Goal: Task Accomplishment & Management: Use online tool/utility

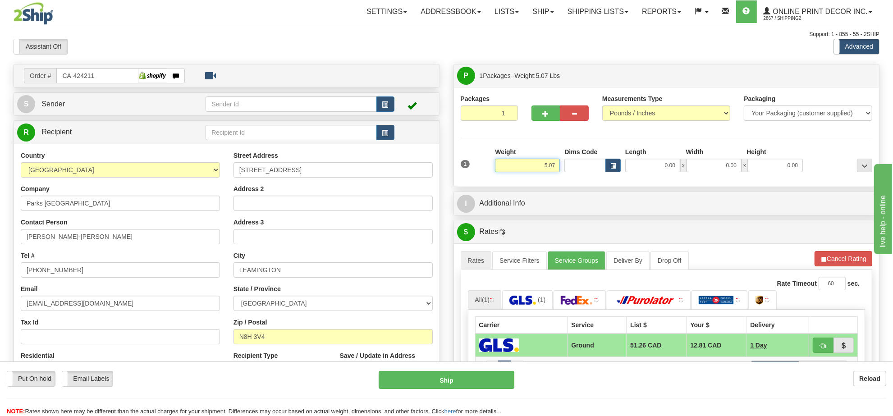
click at [537, 169] on input "5.07" at bounding box center [527, 166] width 65 height 14
type input "9"
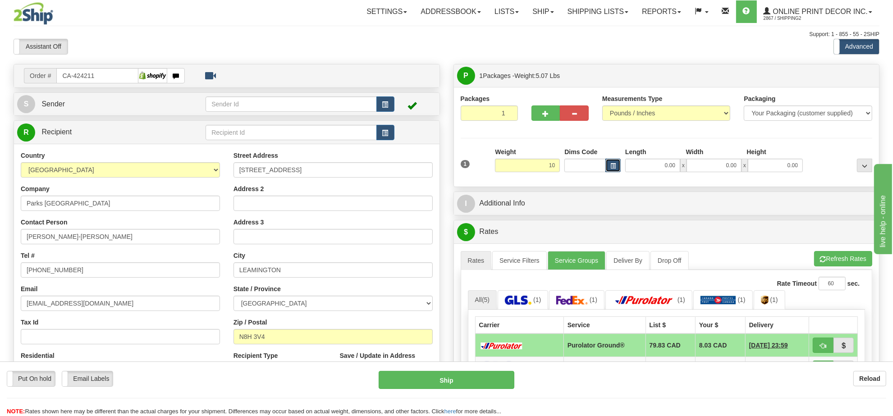
type input "10.00"
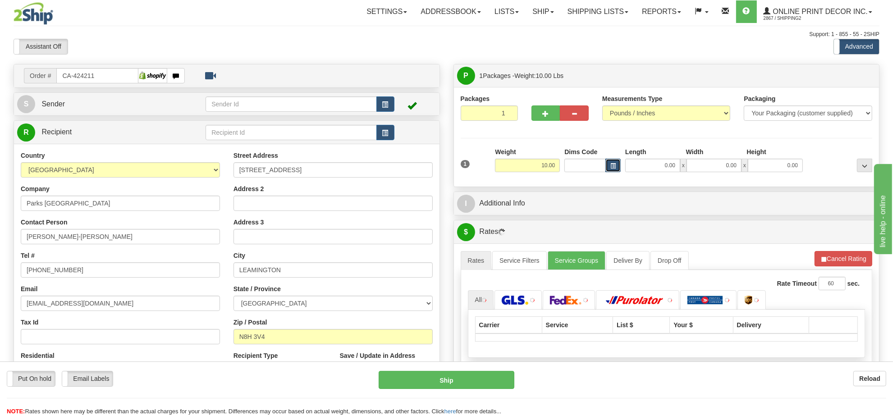
click at [608, 168] on button "button" at bounding box center [612, 166] width 15 height 14
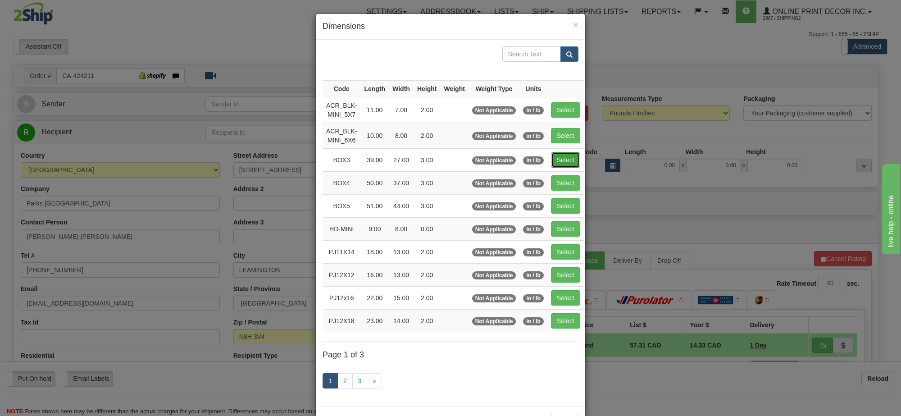
click at [568, 154] on button "Select" at bounding box center [565, 159] width 29 height 15
type input "BOX3"
type input "39.00"
type input "27.00"
type input "3.00"
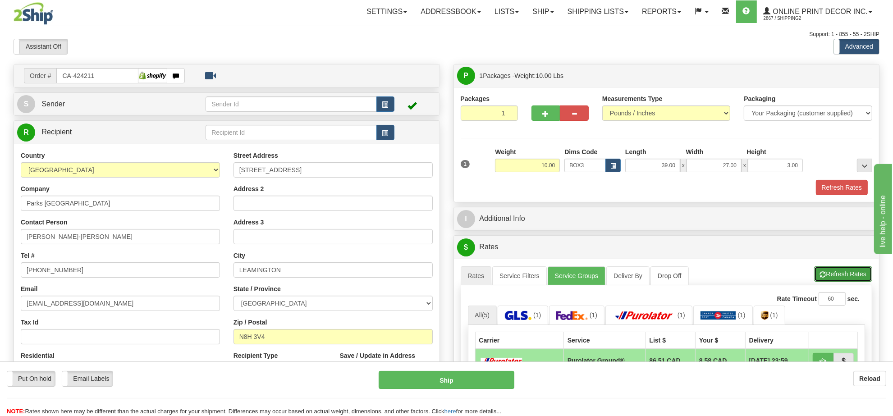
click at [828, 278] on button "Refresh Rates" at bounding box center [843, 273] width 58 height 15
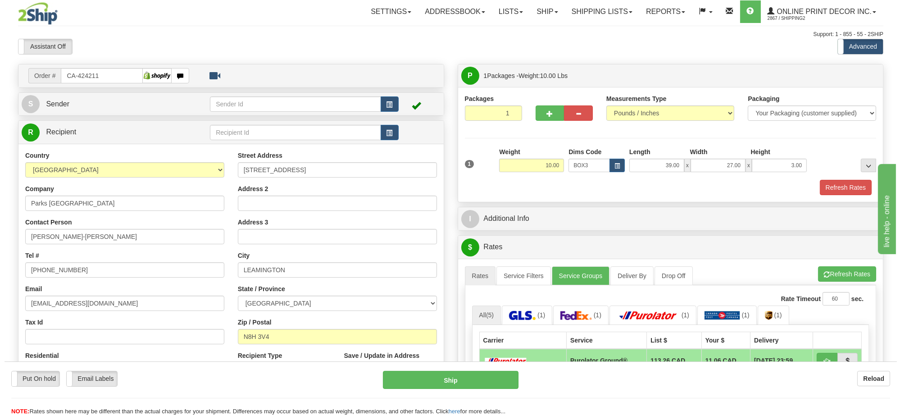
scroll to position [113, 0]
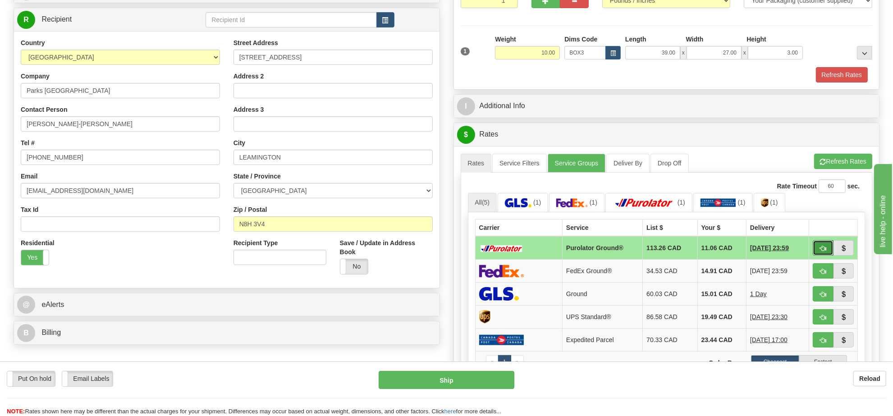
click at [817, 249] on button "button" at bounding box center [822, 247] width 21 height 15
type input "260"
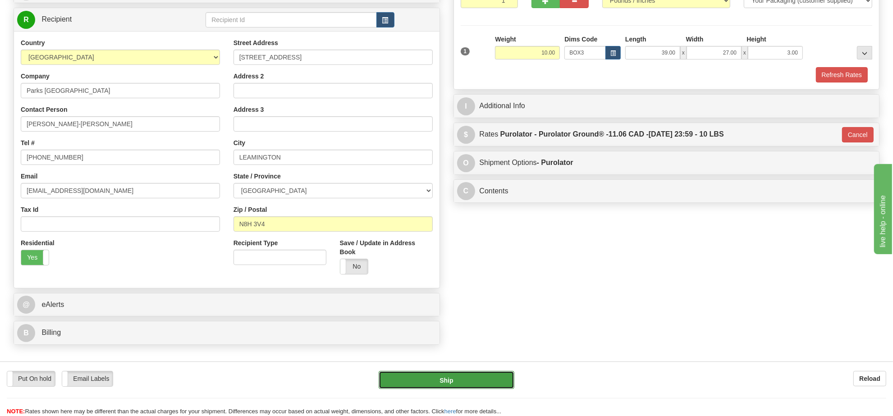
click at [424, 383] on button "Ship" at bounding box center [445, 380] width 135 height 18
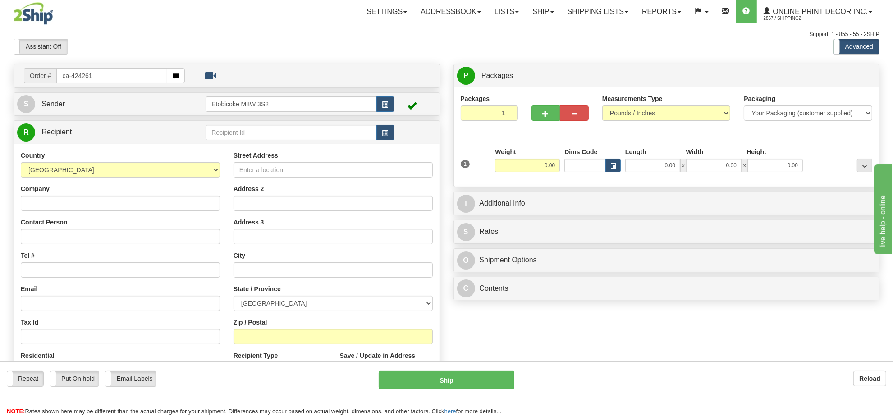
type input "ca-424261"
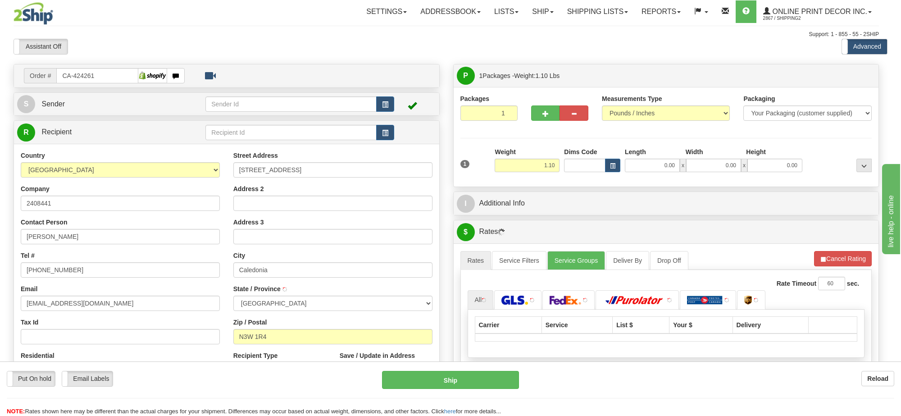
type input "CALEDONIA"
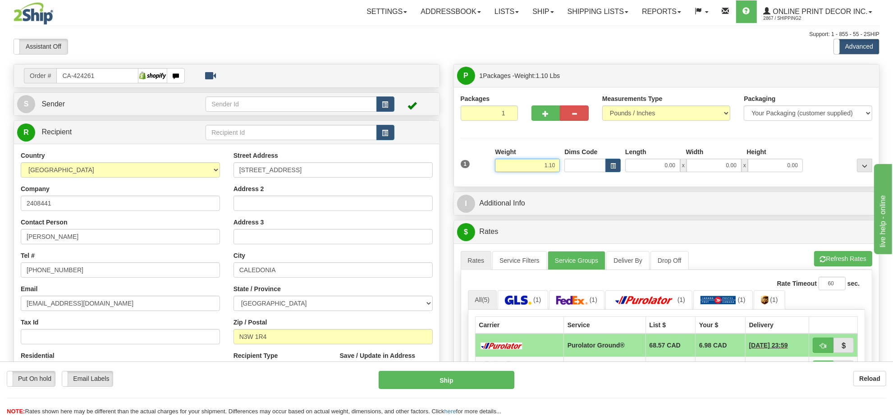
click at [546, 167] on input "1.10" at bounding box center [527, 166] width 65 height 14
click at [545, 167] on input "1.10" at bounding box center [527, 166] width 65 height 14
type input "2.00"
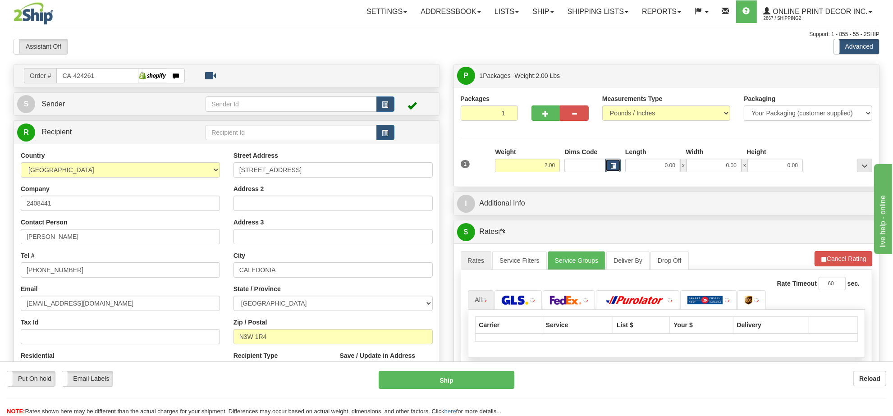
click at [610, 169] on span "button" at bounding box center [612, 166] width 5 height 5
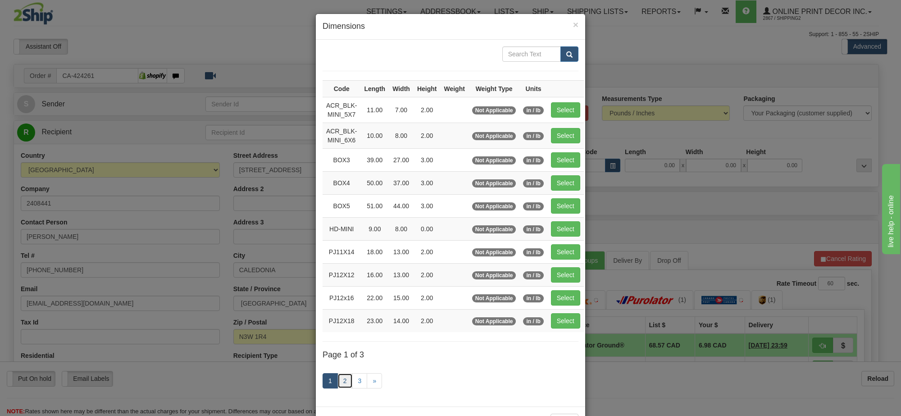
click at [343, 379] on link "2" at bounding box center [344, 380] width 15 height 15
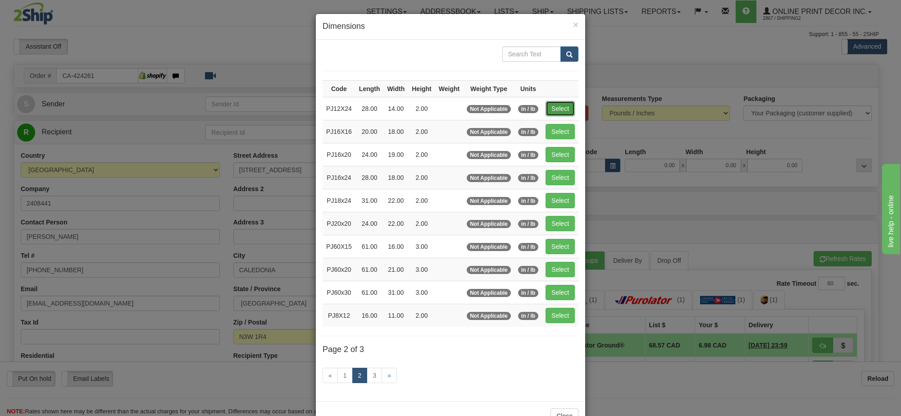
click at [562, 110] on button "Select" at bounding box center [560, 108] width 29 height 15
type input "PJ12X24"
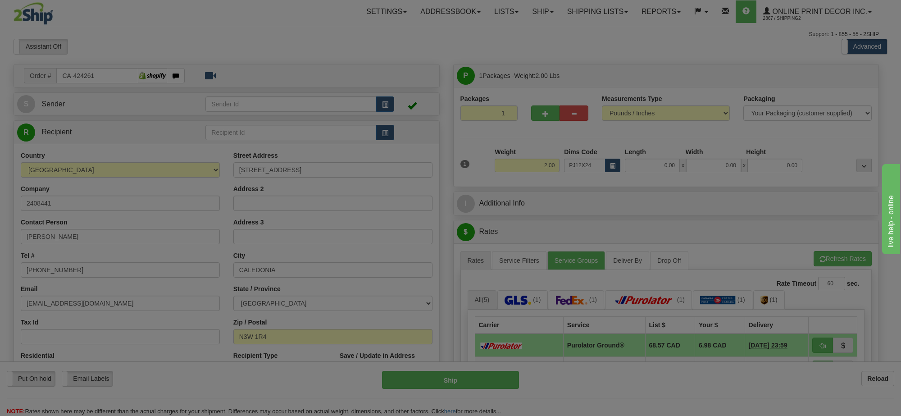
type input "28.00"
type input "14.00"
type input "2.00"
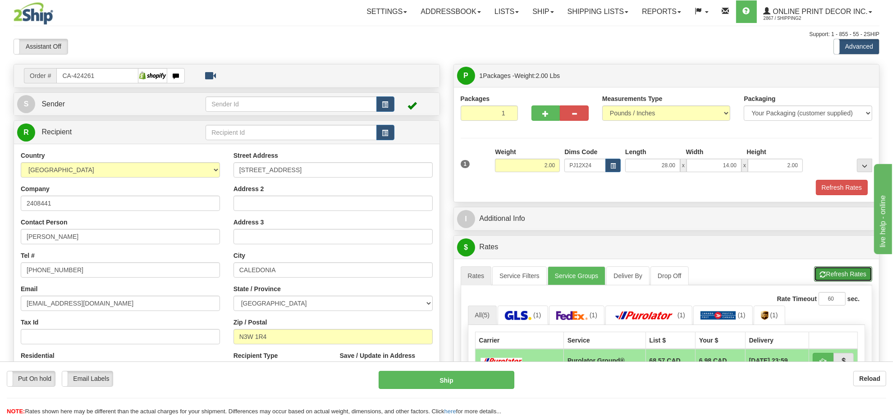
click at [828, 276] on button "Refresh Rates" at bounding box center [843, 273] width 58 height 15
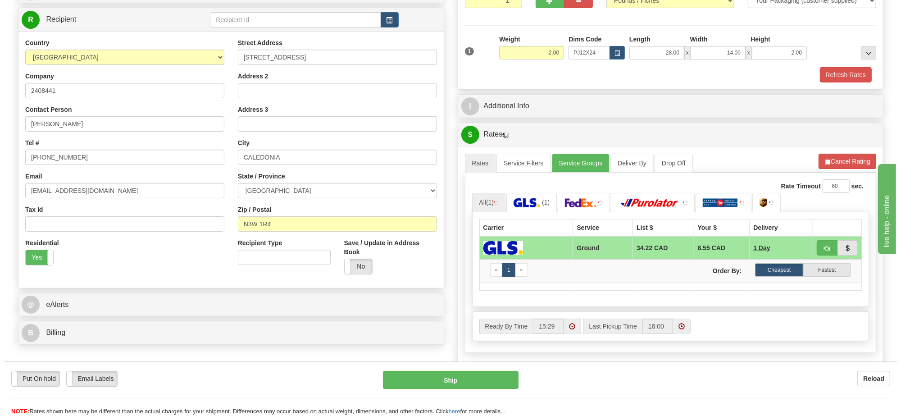
scroll to position [169, 0]
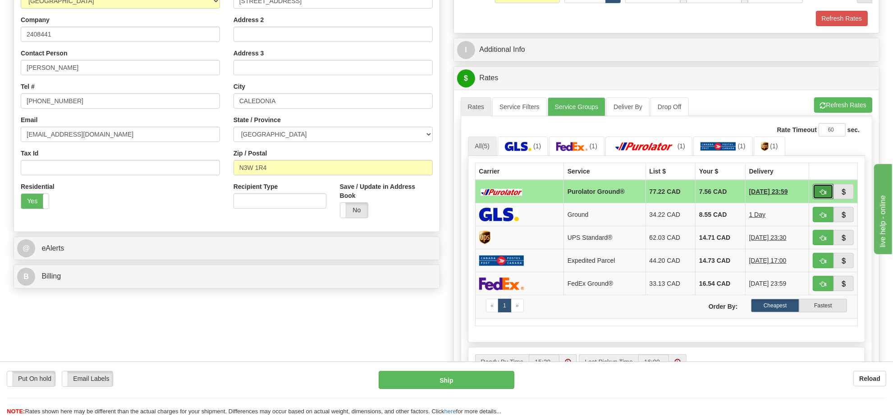
click at [816, 197] on button "button" at bounding box center [822, 191] width 21 height 15
type input "260"
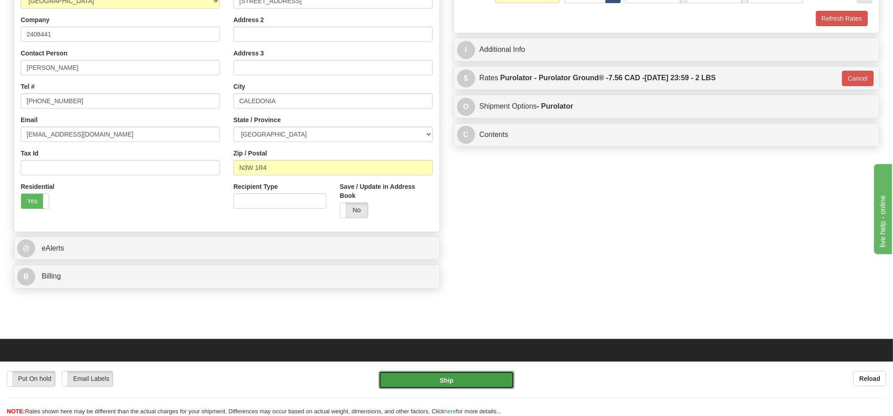
click at [499, 376] on button "Ship" at bounding box center [445, 380] width 135 height 18
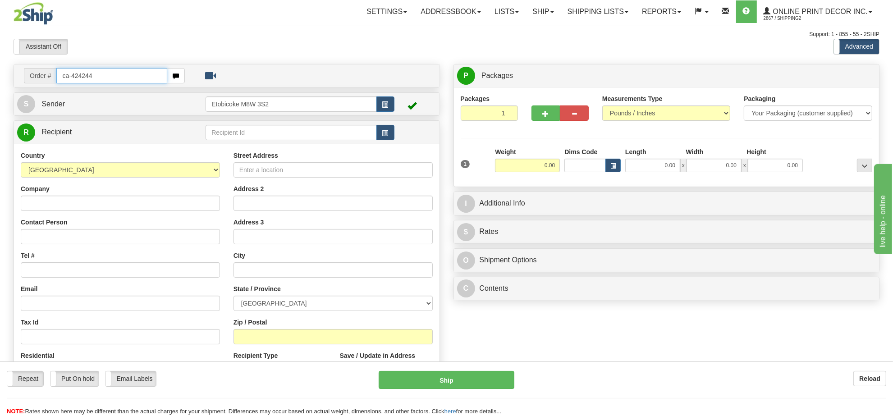
type input "ca-424244"
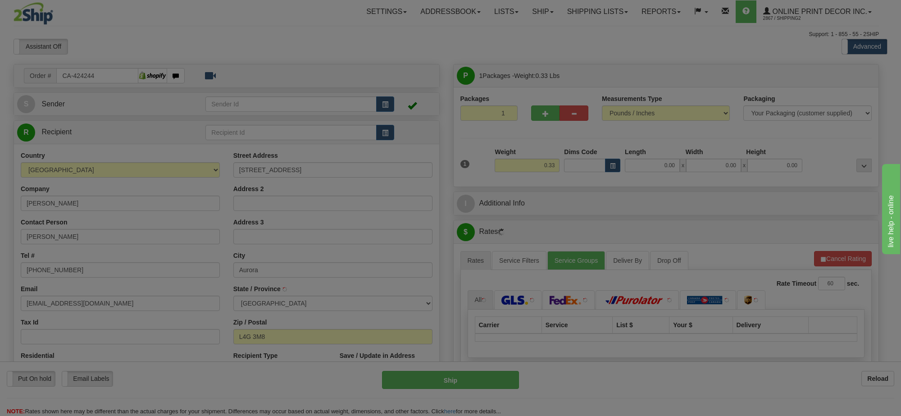
type input "AURORA"
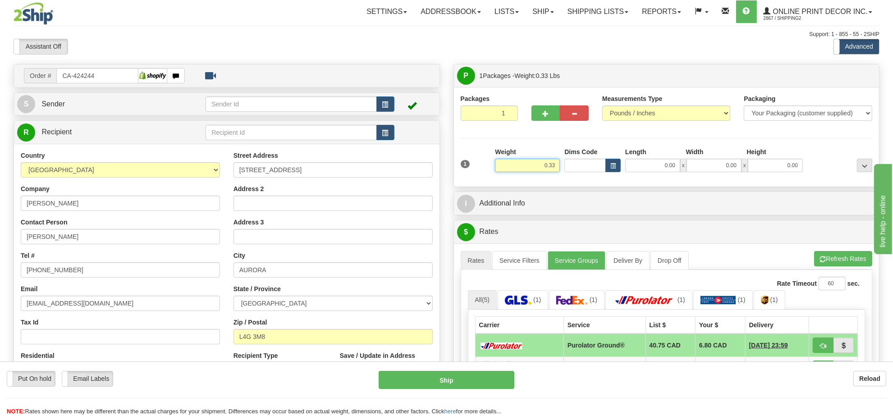
click at [534, 161] on input "0.33" at bounding box center [527, 166] width 65 height 14
click at [617, 163] on button "button" at bounding box center [612, 166] width 15 height 14
type input "1.00"
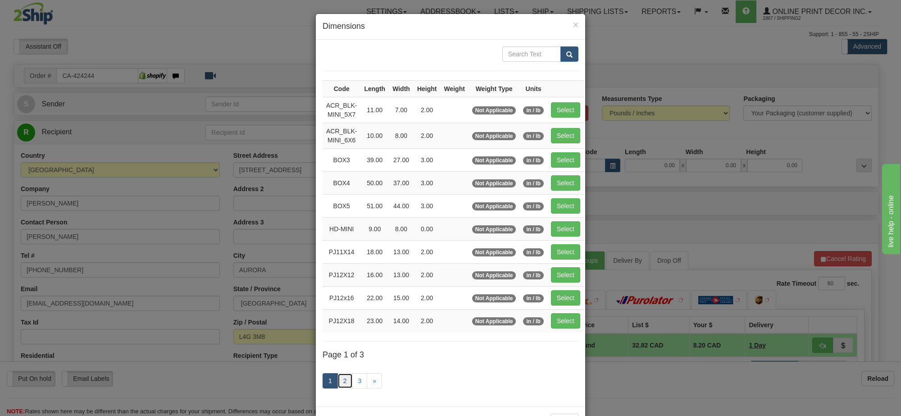
click at [338, 387] on link "2" at bounding box center [344, 380] width 15 height 15
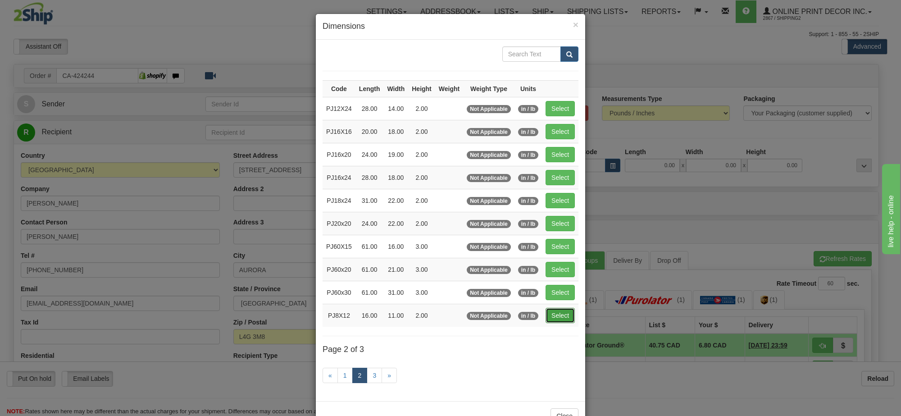
drag, startPoint x: 550, startPoint y: 320, endPoint x: 564, endPoint y: 316, distance: 14.4
click at [551, 319] on button "Select" at bounding box center [560, 315] width 29 height 15
type input "PJ8X12"
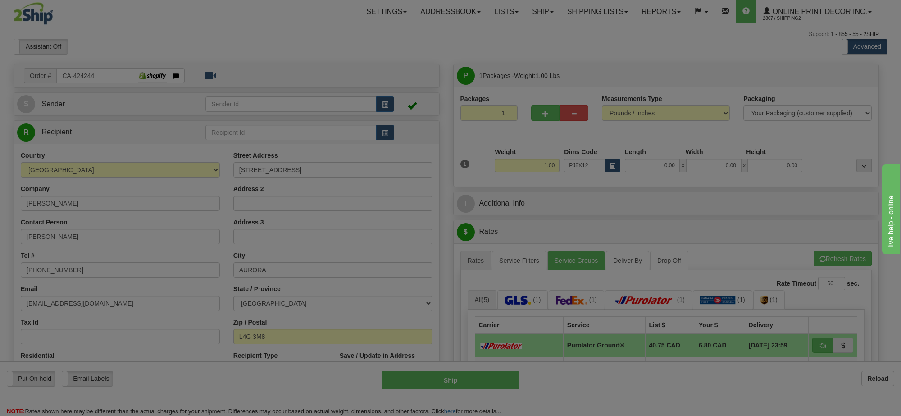
type input "16.00"
type input "11.00"
type input "2.00"
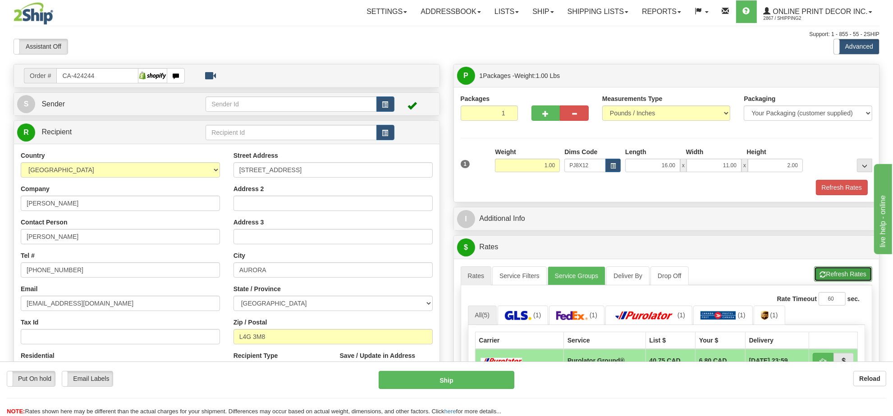
click at [836, 273] on button "Refresh Rates" at bounding box center [843, 273] width 58 height 15
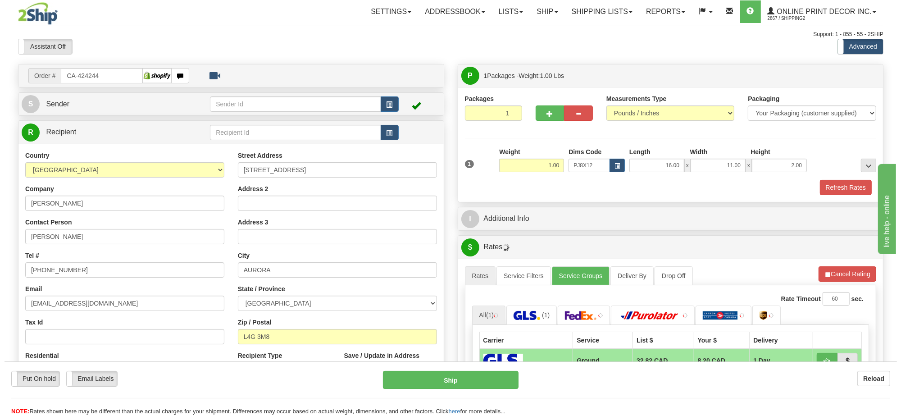
scroll to position [113, 0]
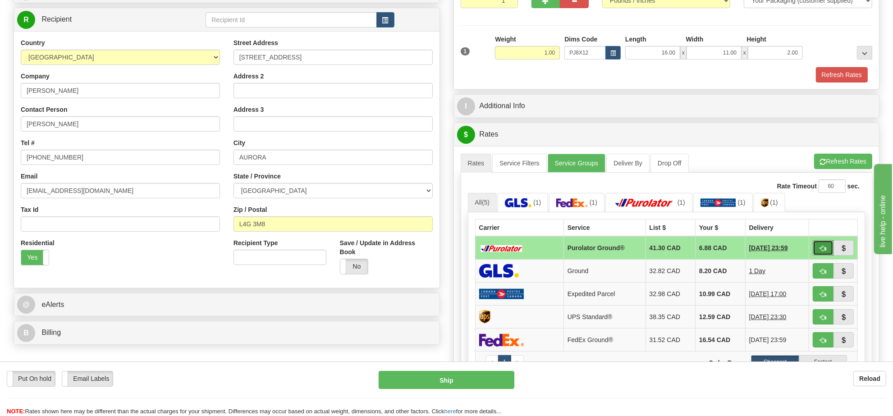
click at [825, 250] on span "button" at bounding box center [823, 249] width 6 height 6
type input "260"
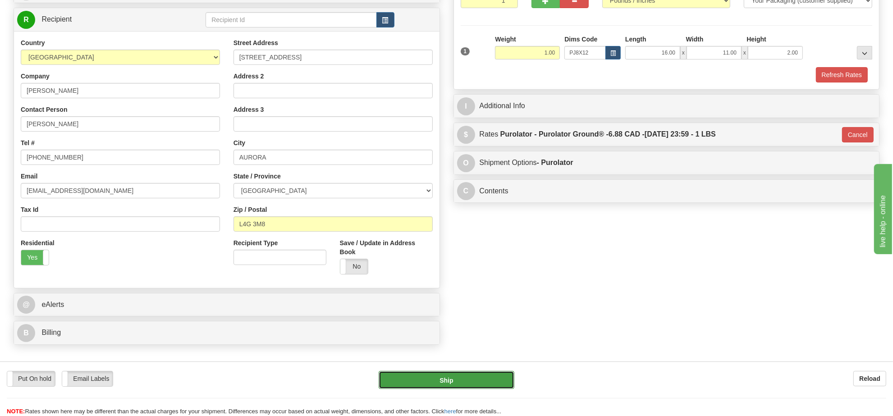
click at [489, 371] on button "Ship" at bounding box center [445, 380] width 135 height 18
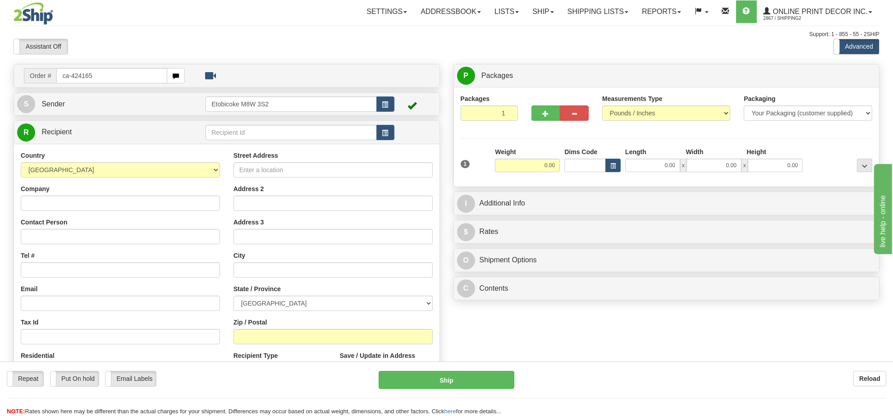
type input "ca-424165"
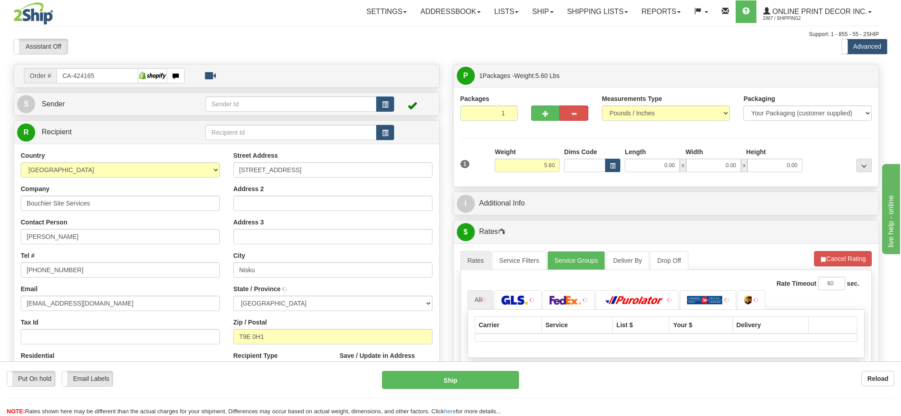
type input "NISKU"
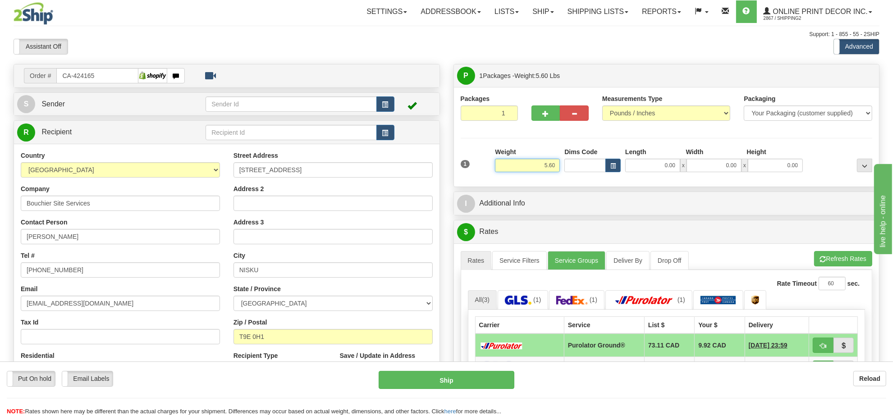
click at [544, 167] on input "5.60" at bounding box center [527, 166] width 65 height 14
type input "7.00"
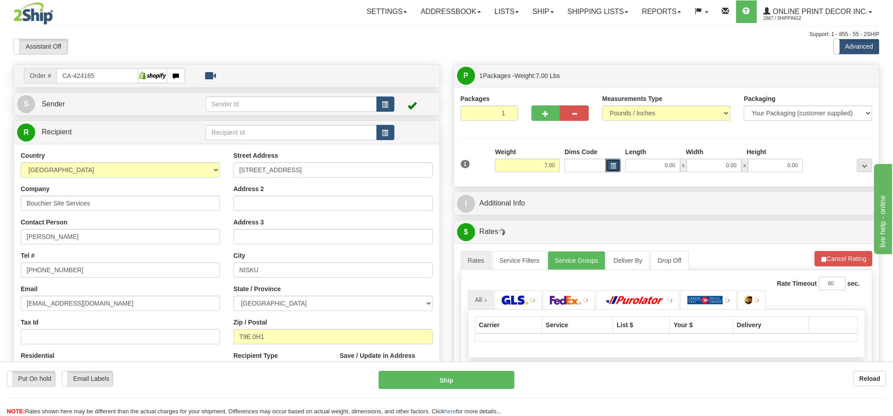
click at [617, 169] on button "button" at bounding box center [612, 166] width 15 height 14
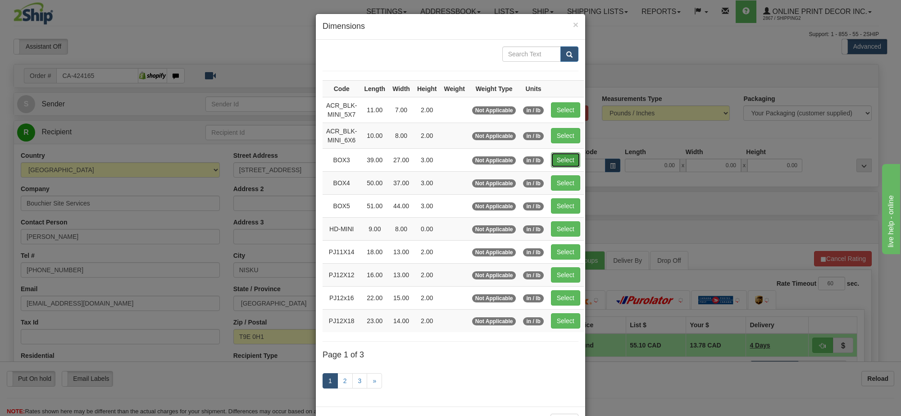
click at [561, 162] on button "Select" at bounding box center [565, 159] width 29 height 15
type input "BOX3"
type input "39.00"
type input "27.00"
type input "3.00"
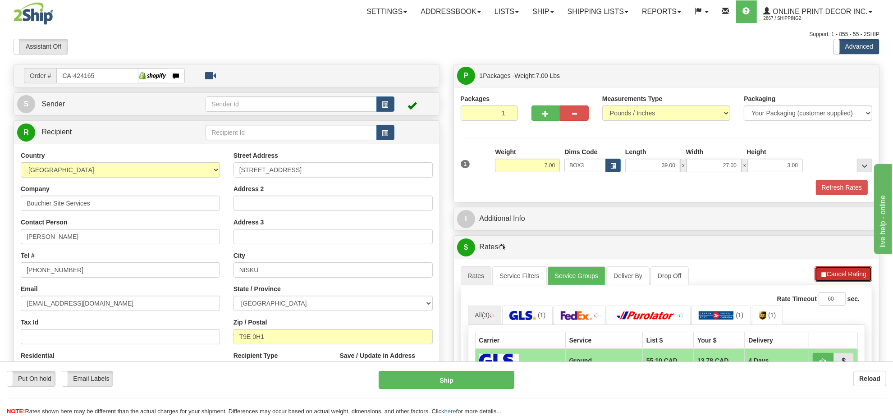
click at [838, 282] on button "Cancel Rating" at bounding box center [843, 273] width 58 height 15
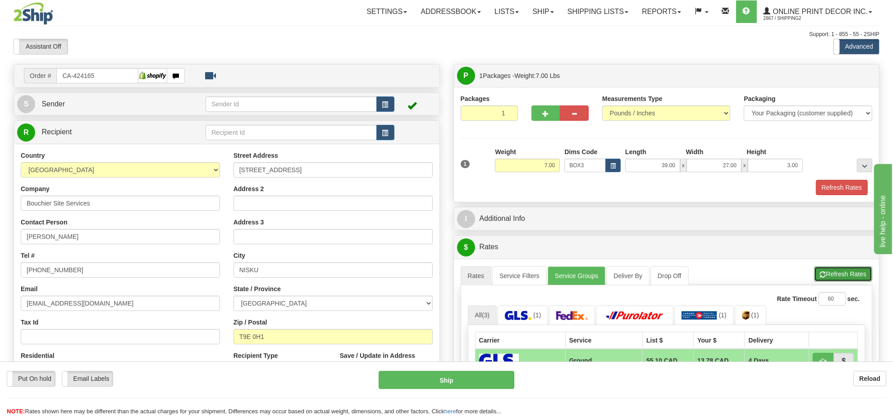
click at [838, 282] on button "Refresh Rates" at bounding box center [843, 273] width 58 height 15
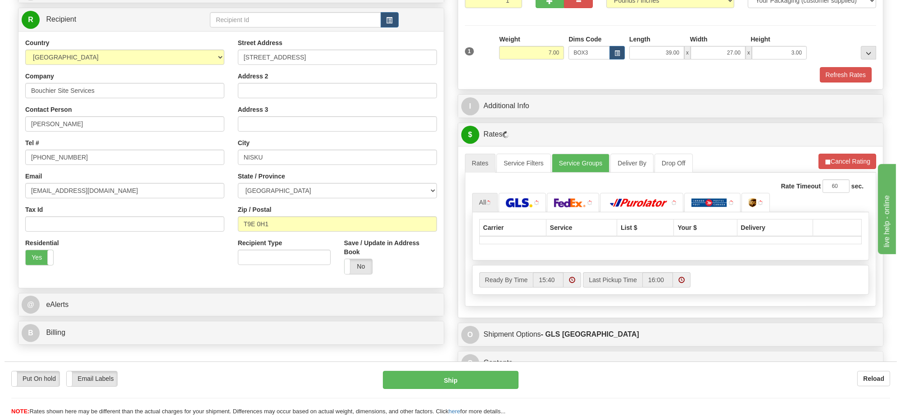
scroll to position [169, 0]
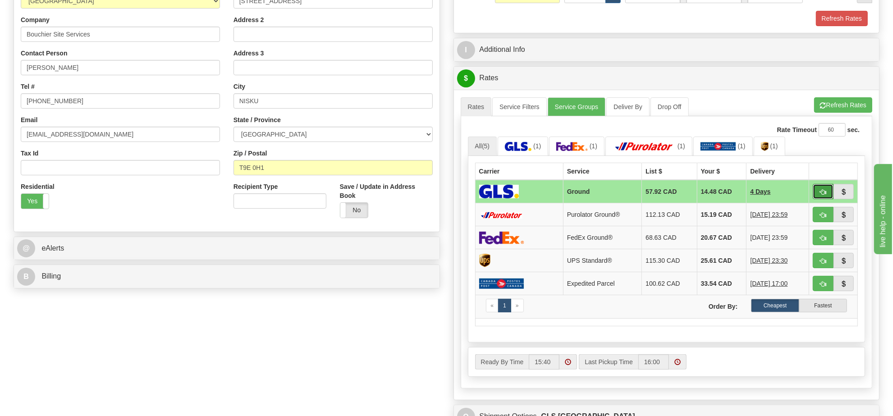
click at [820, 195] on span "button" at bounding box center [823, 192] width 6 height 6
type input "1"
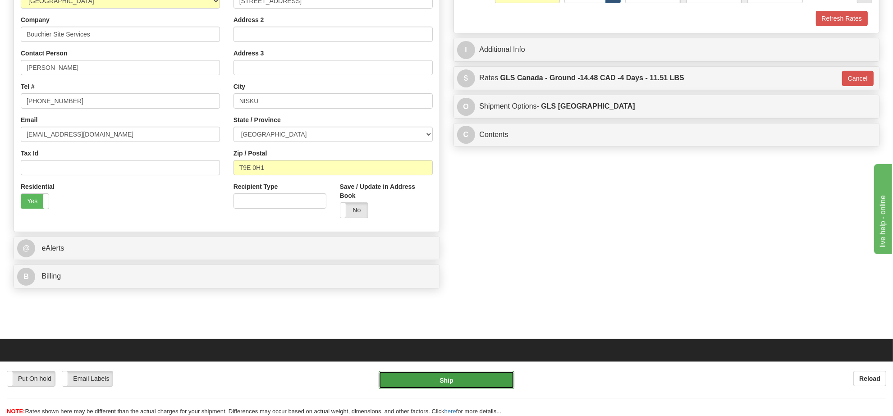
click at [489, 374] on button "Ship" at bounding box center [445, 380] width 135 height 18
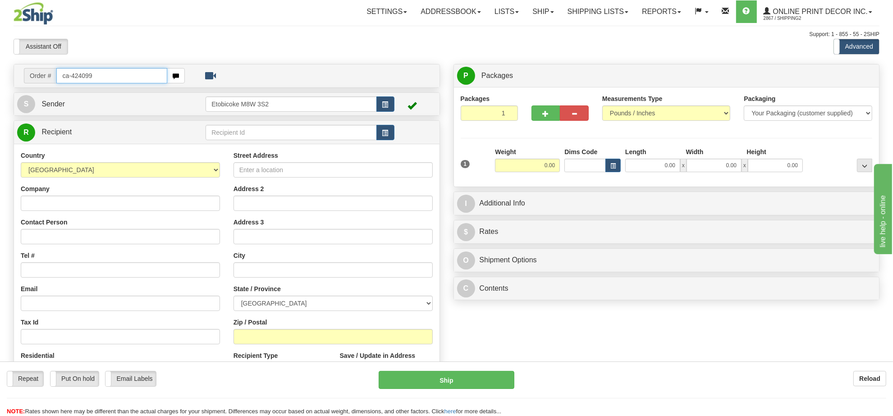
type input "ca-424099"
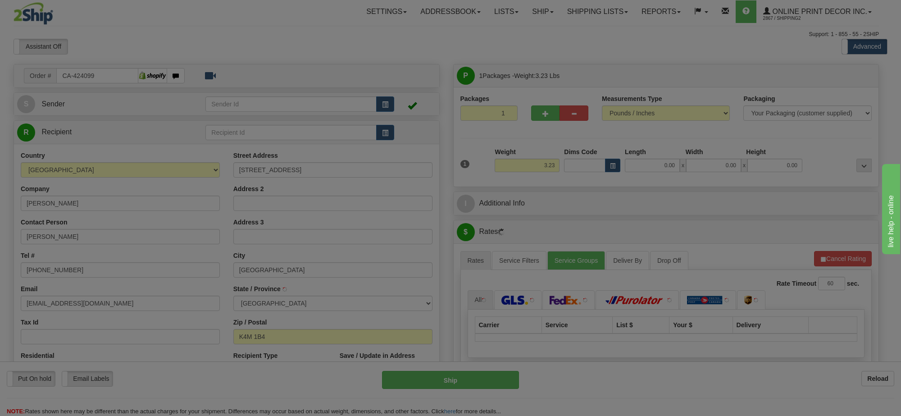
type input "MANOTICK"
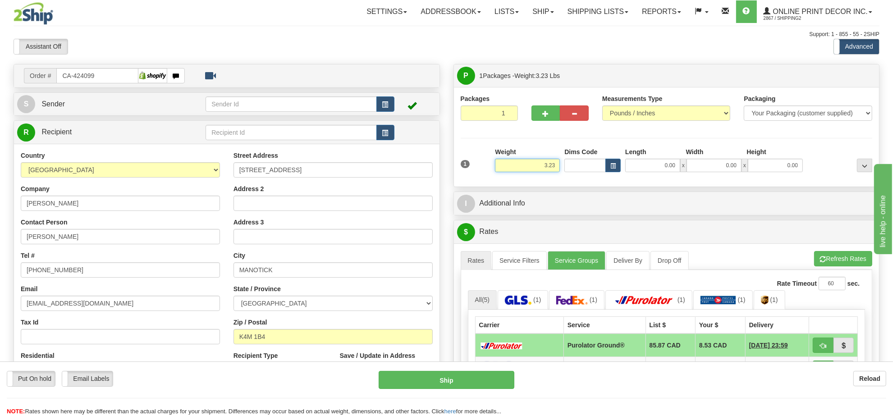
click at [552, 169] on input "3.23" at bounding box center [527, 166] width 65 height 14
type input "3.00"
click at [616, 168] on button "button" at bounding box center [612, 166] width 15 height 14
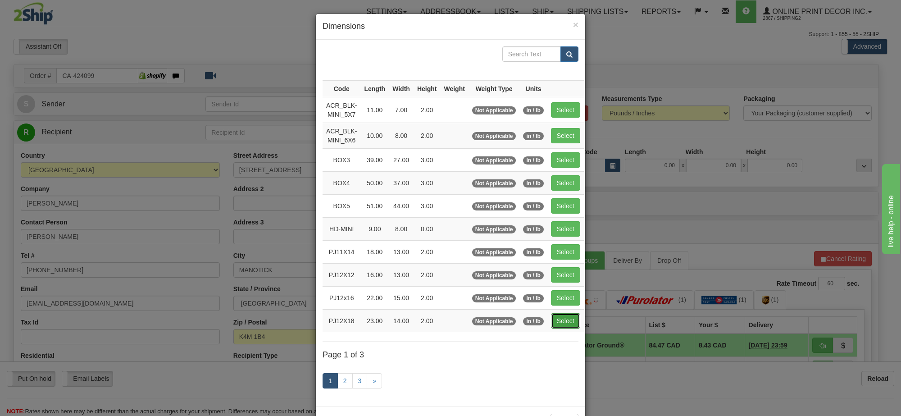
click at [570, 325] on button "Select" at bounding box center [565, 320] width 29 height 15
type input "PJ12X18"
type input "23.00"
type input "14.00"
type input "2.00"
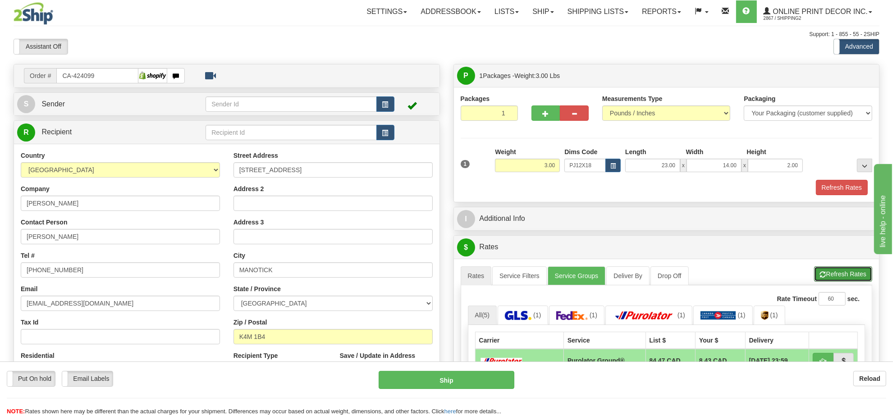
click at [823, 282] on button "Refresh Rates" at bounding box center [843, 273] width 58 height 15
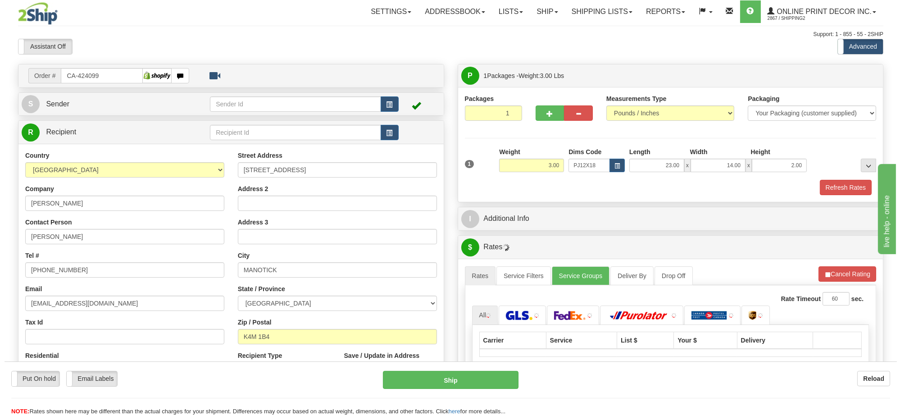
scroll to position [56, 0]
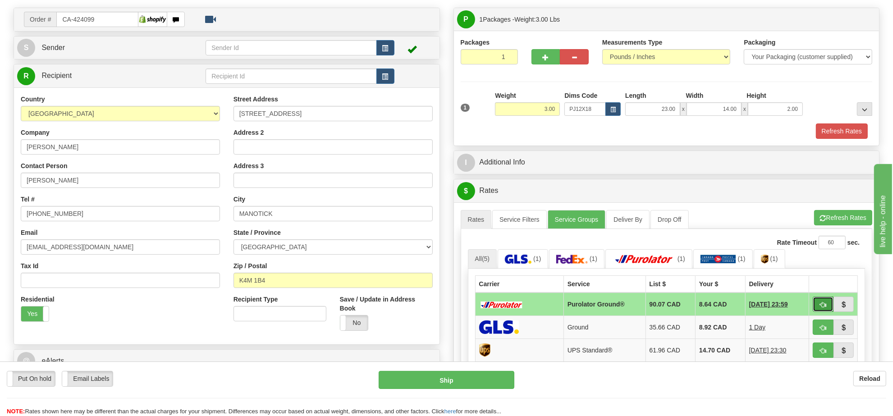
drag, startPoint x: 825, startPoint y: 309, endPoint x: 818, endPoint y: 312, distance: 7.5
click at [825, 308] on span "button" at bounding box center [823, 305] width 6 height 6
type input "260"
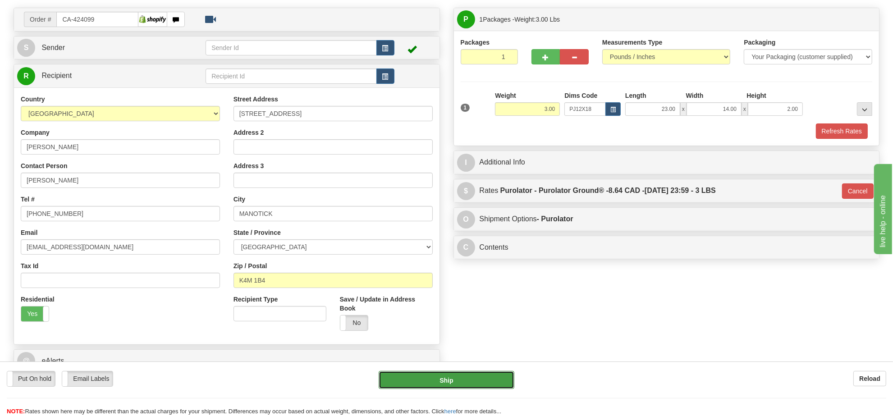
click at [469, 379] on button "Ship" at bounding box center [445, 380] width 135 height 18
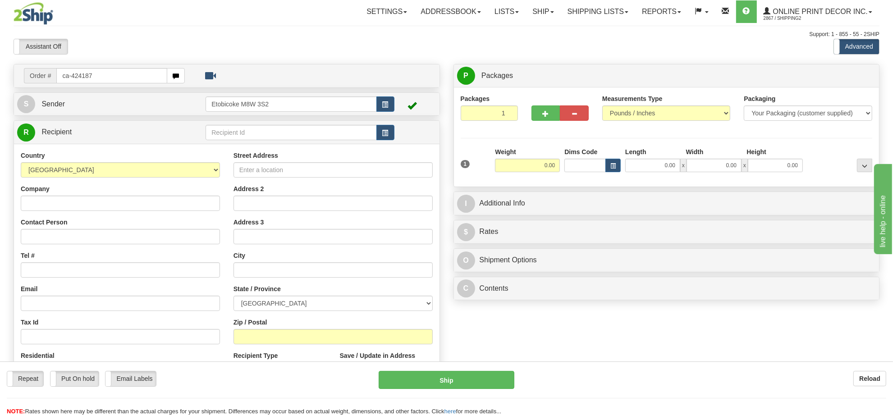
type input "ca-424187"
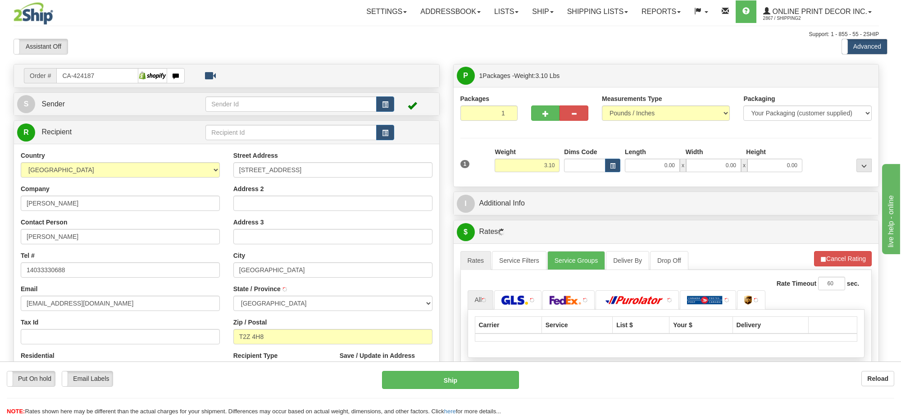
type input "CALGARY"
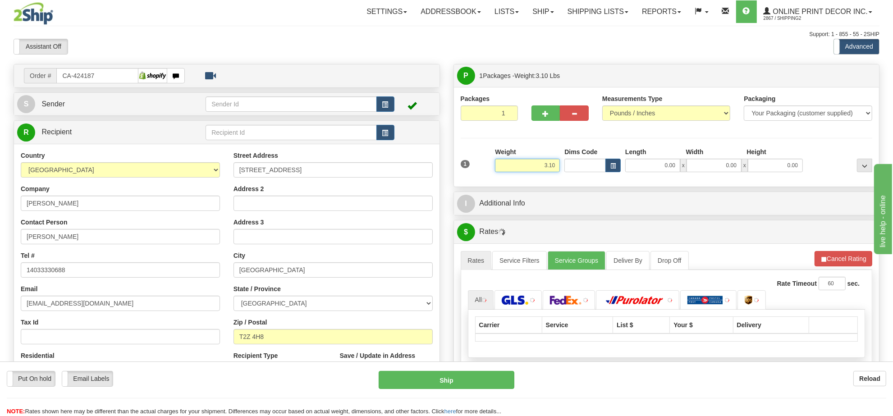
click at [537, 170] on input "3.10" at bounding box center [527, 166] width 65 height 14
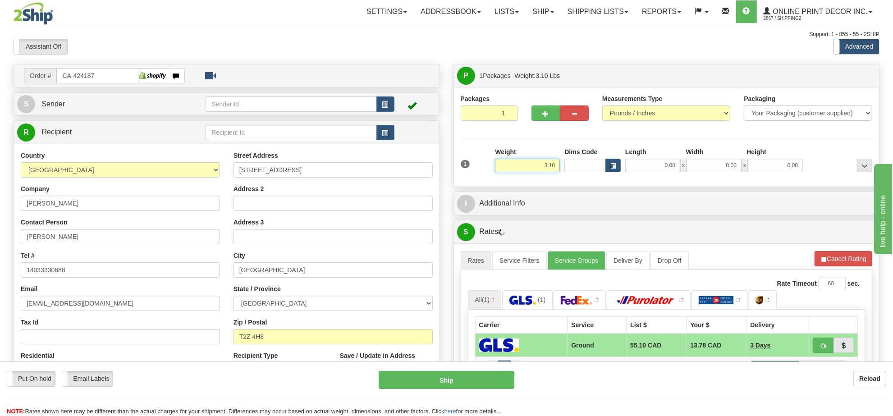
click at [537, 170] on input "3.10" at bounding box center [527, 166] width 65 height 14
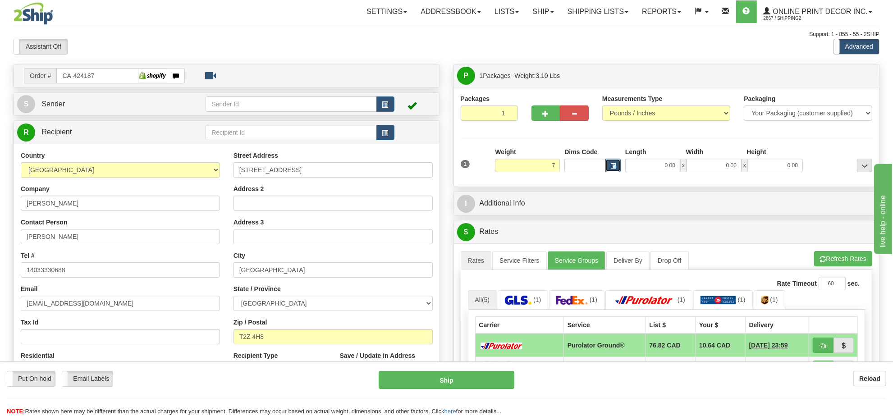
type input "7.00"
click at [607, 164] on button "button" at bounding box center [612, 166] width 15 height 14
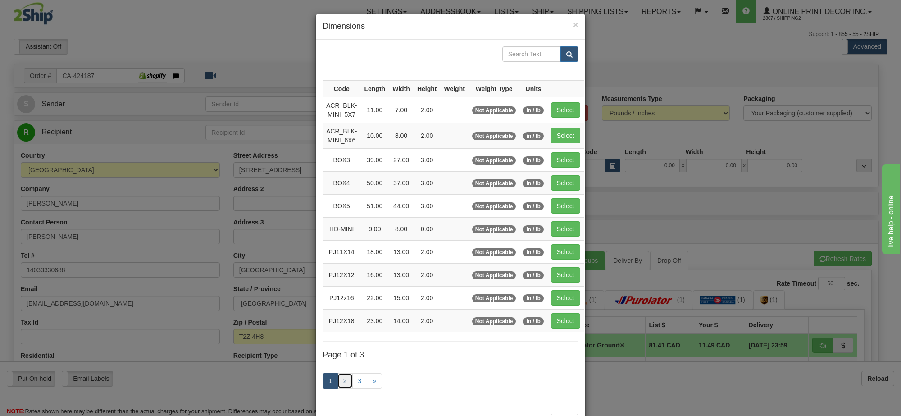
click at [343, 384] on link "2" at bounding box center [344, 380] width 15 height 15
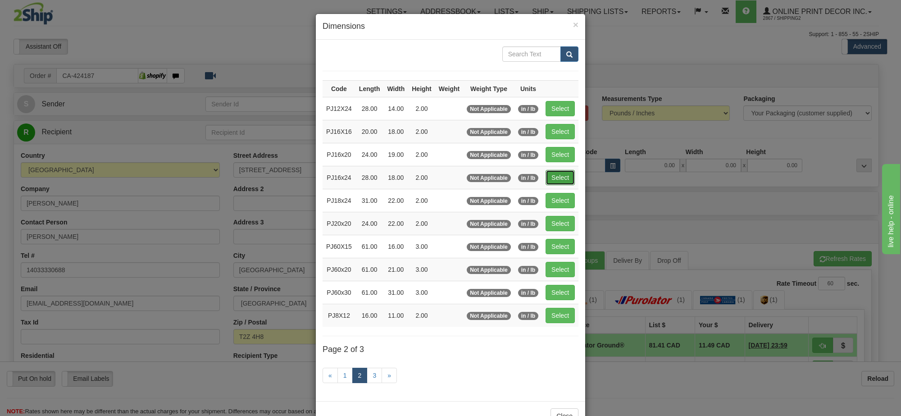
click at [550, 183] on button "Select" at bounding box center [560, 177] width 29 height 15
type input "PJ16x24"
type input "28.00"
type input "18.00"
type input "2.00"
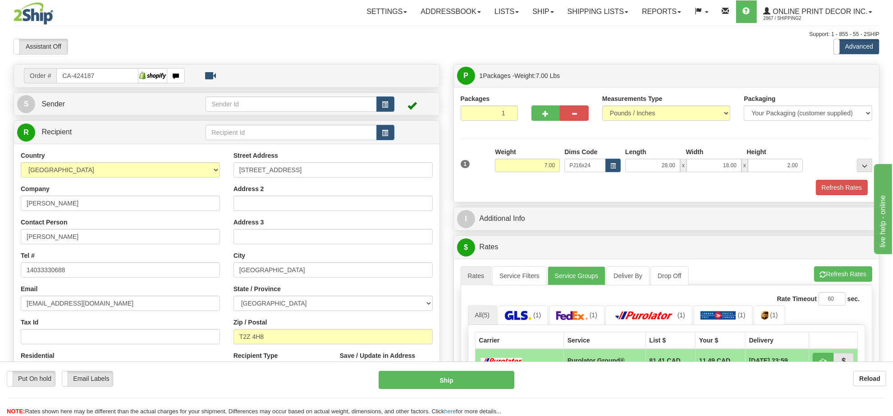
click at [534, 173] on div "Weight 7.00" at bounding box center [526, 163] width 69 height 32
click at [534, 172] on input "7.00" at bounding box center [527, 166] width 65 height 14
type input "3.00"
click at [828, 274] on li "Refresh Rates Cancel Rating" at bounding box center [843, 273] width 58 height 15
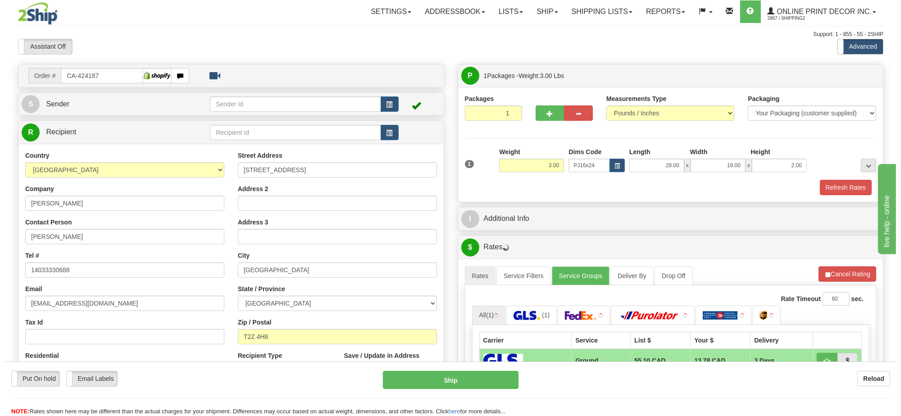
scroll to position [56, 0]
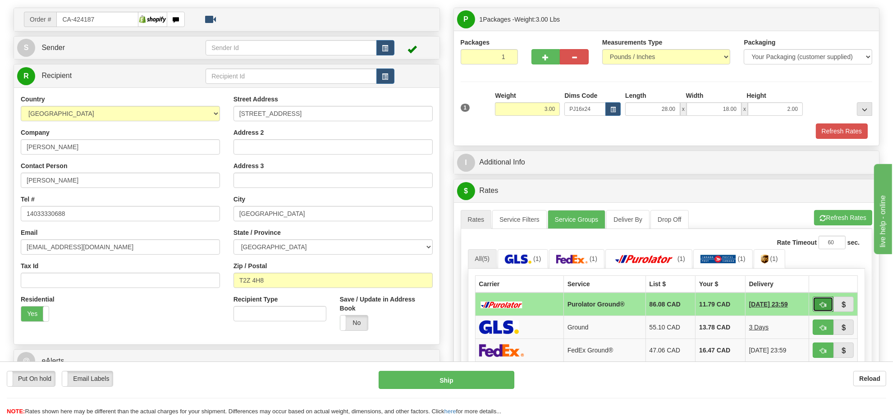
click at [820, 306] on span "button" at bounding box center [823, 305] width 6 height 6
type input "260"
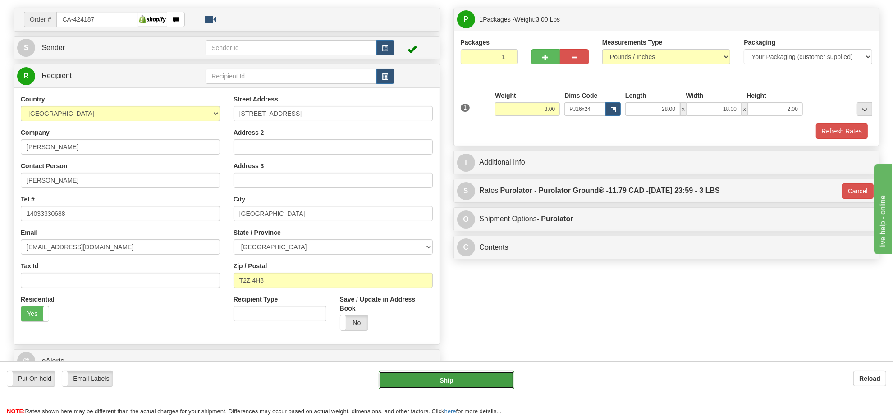
click at [501, 375] on button "Ship" at bounding box center [445, 380] width 135 height 18
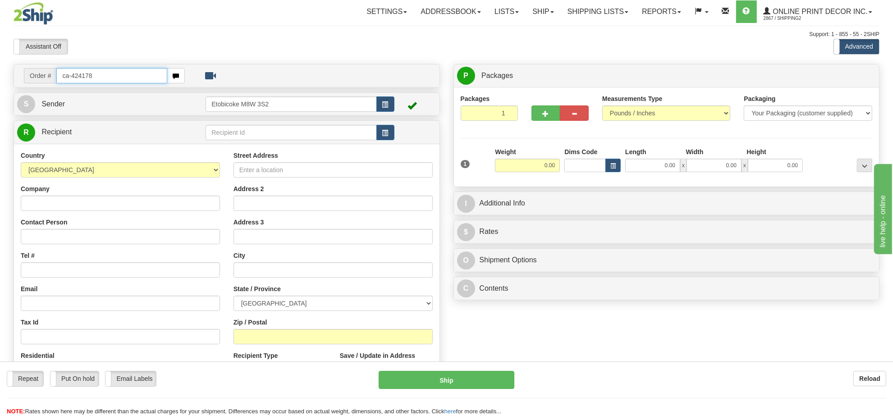
type input "ca-424178"
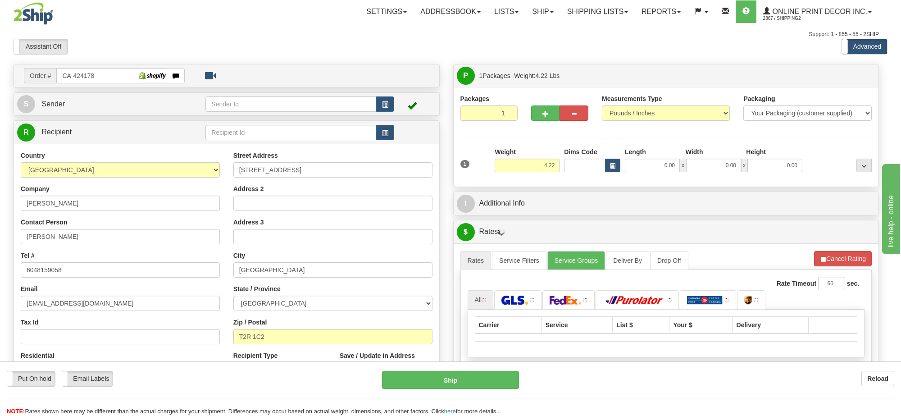
type input "CALGARY"
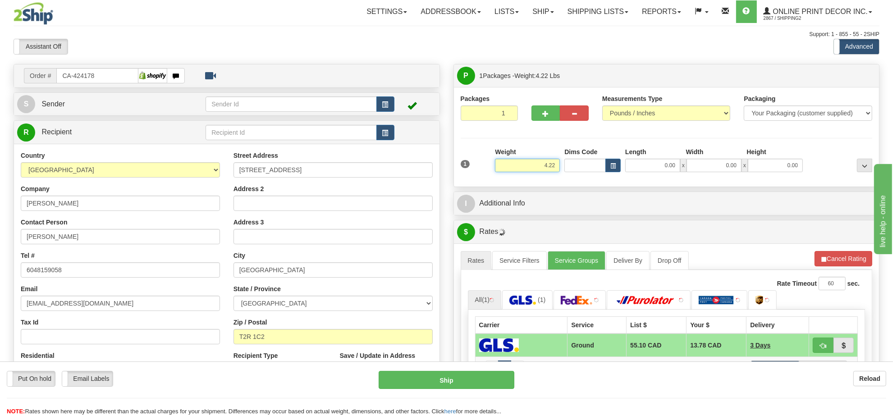
click at [541, 171] on input "4.22" at bounding box center [527, 166] width 65 height 14
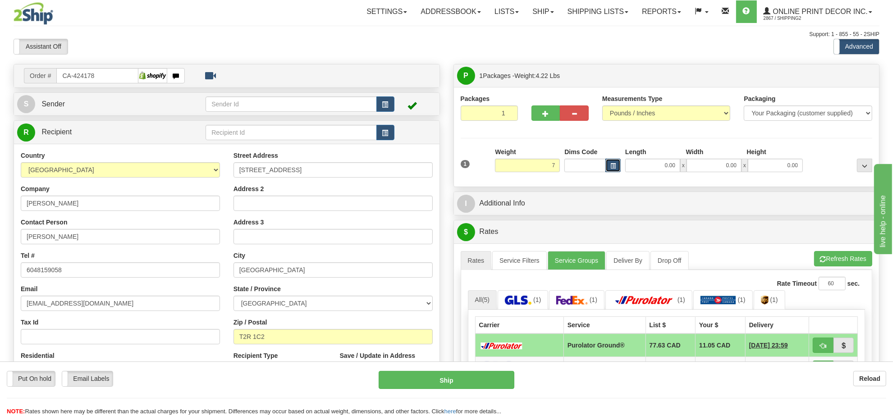
type input "7.00"
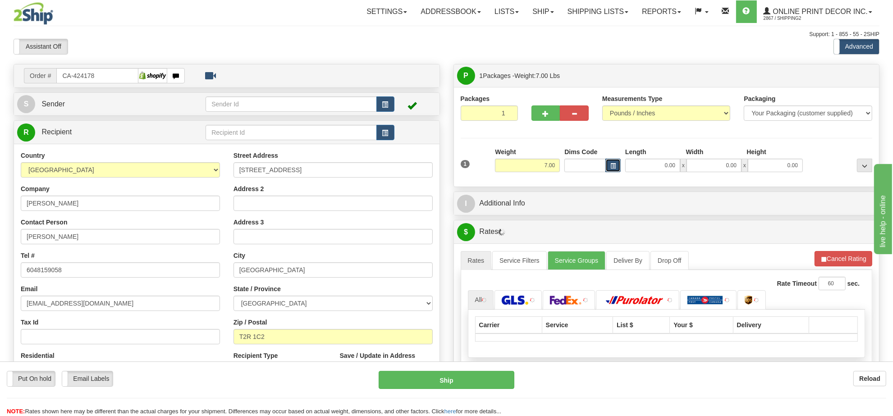
click at [613, 165] on span "button" at bounding box center [612, 166] width 5 height 5
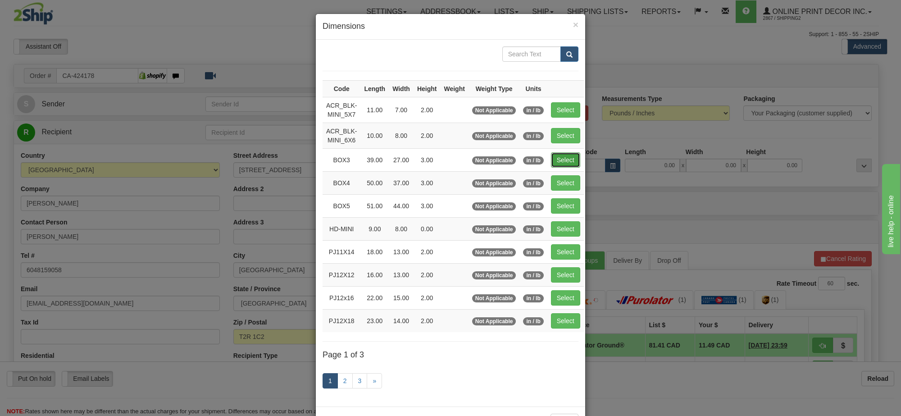
click at [567, 156] on button "Select" at bounding box center [565, 159] width 29 height 15
type input "BOX3"
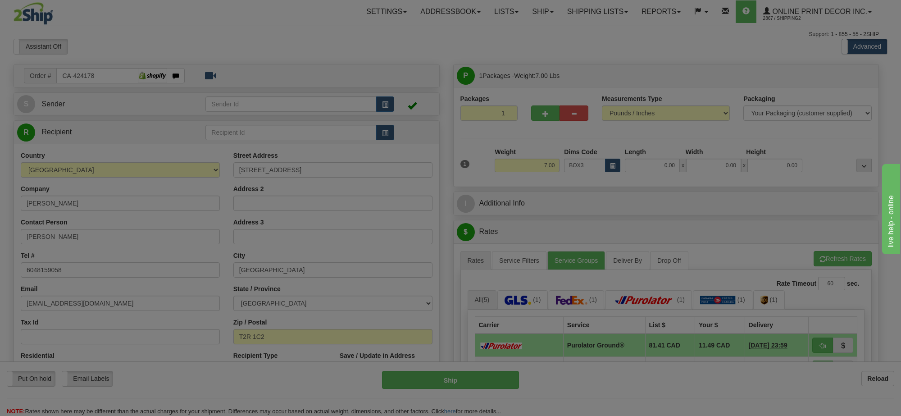
type input "39.00"
type input "27.00"
type input "3.00"
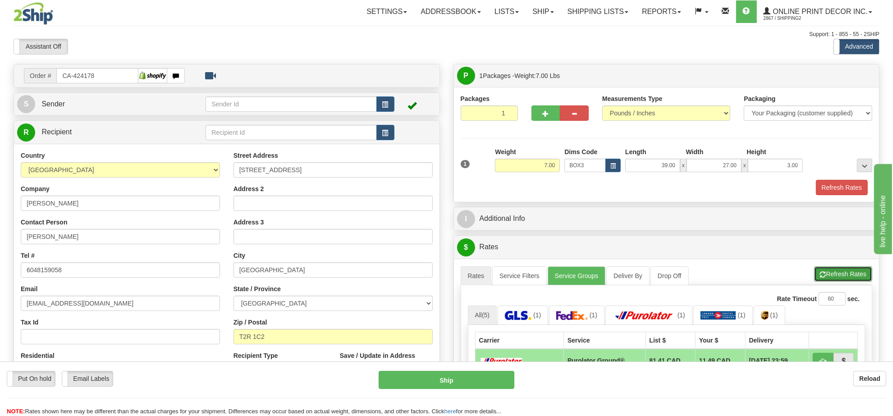
drag, startPoint x: 829, startPoint y: 274, endPoint x: 786, endPoint y: 255, distance: 46.6
click at [829, 273] on button "Refresh Rates" at bounding box center [843, 273] width 58 height 15
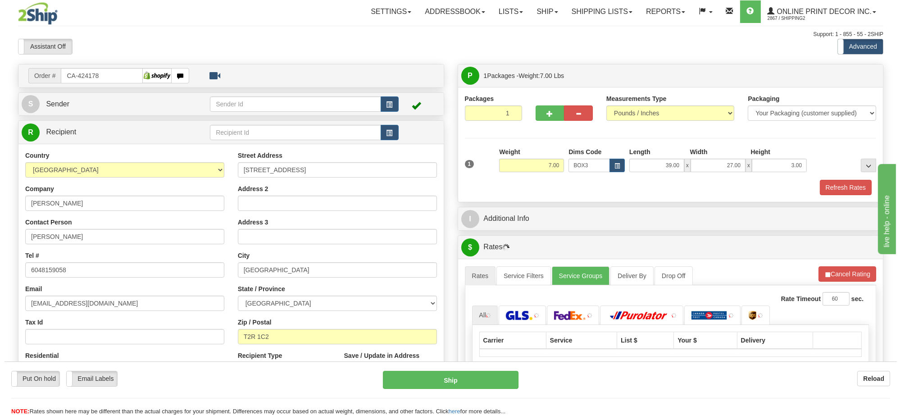
scroll to position [113, 0]
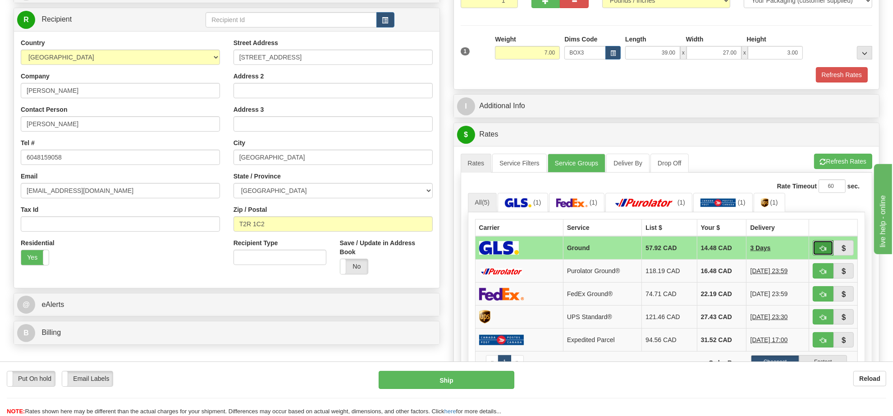
click at [820, 251] on span "button" at bounding box center [823, 249] width 6 height 6
type input "1"
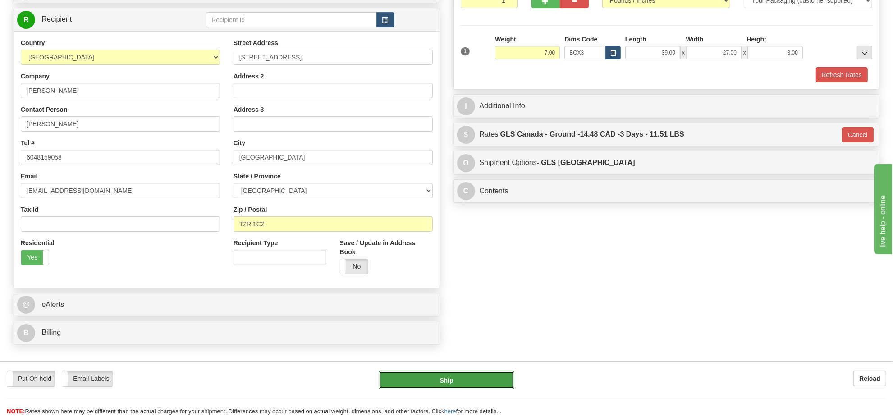
click at [488, 387] on button "Ship" at bounding box center [445, 380] width 135 height 18
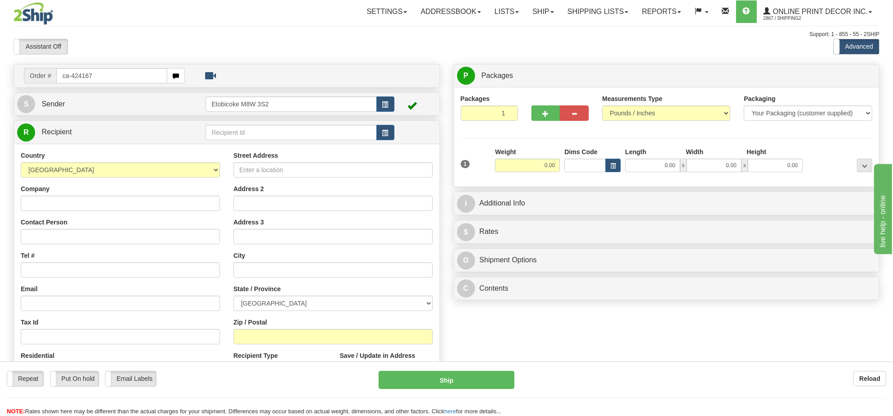
type input "ca-424167"
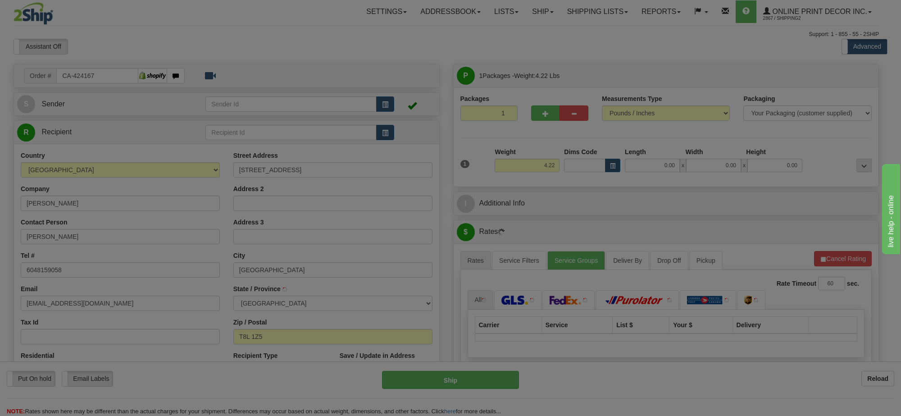
type input "[GEOGRAPHIC_DATA]"
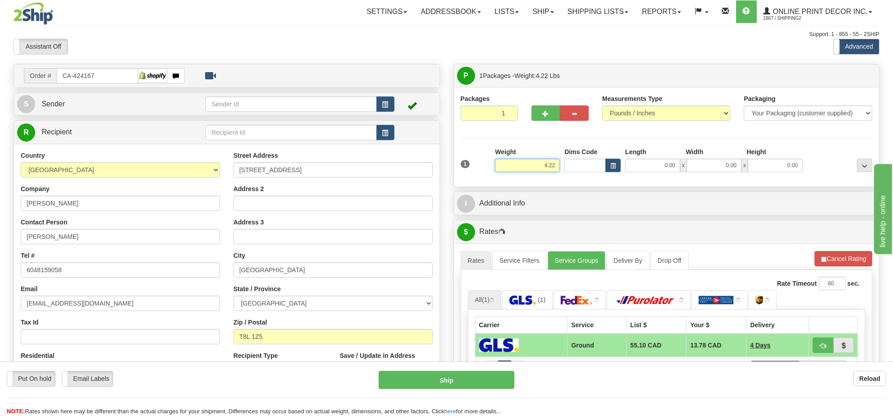
click at [549, 163] on input "4.22" at bounding box center [527, 166] width 65 height 14
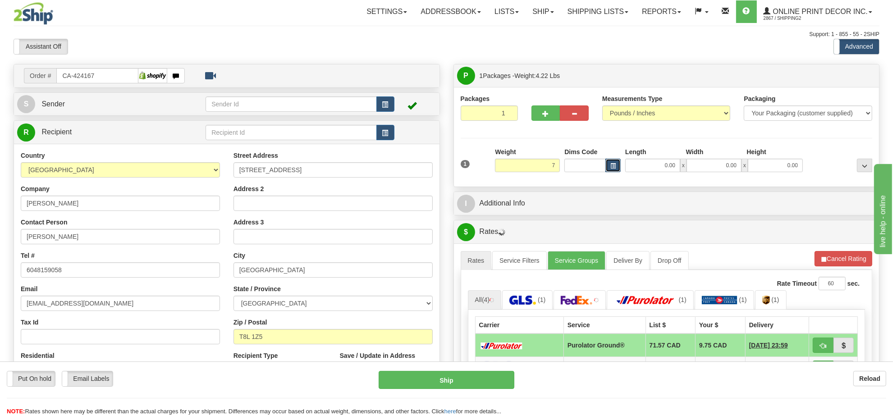
type input "7.00"
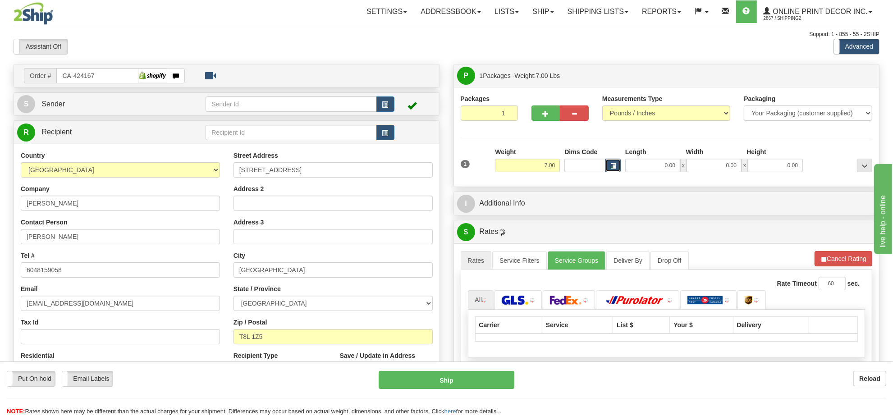
click at [609, 170] on button "button" at bounding box center [612, 166] width 15 height 14
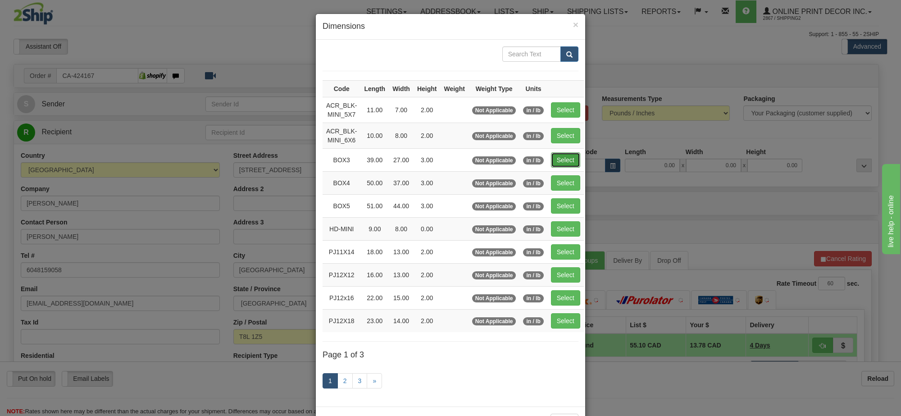
click at [559, 163] on button "Select" at bounding box center [565, 159] width 29 height 15
type input "BOX3"
type input "39.00"
type input "27.00"
type input "3.00"
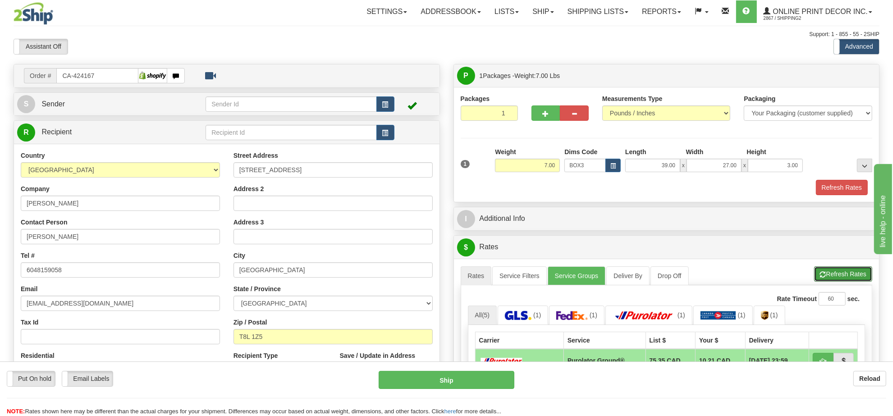
click at [834, 277] on button "Refresh Rates" at bounding box center [843, 273] width 58 height 15
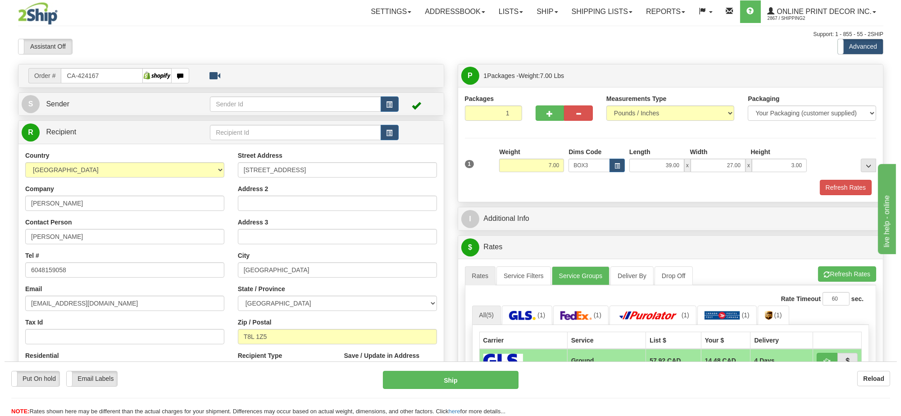
scroll to position [113, 0]
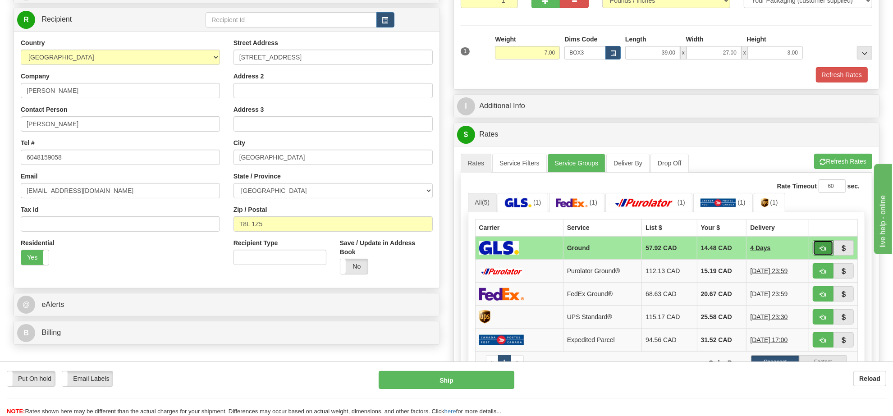
click at [812, 249] on button "button" at bounding box center [822, 247] width 21 height 15
type input "1"
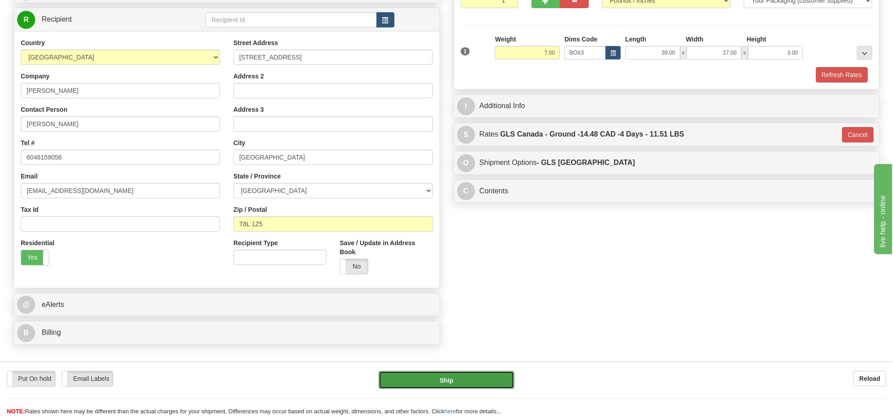
click at [469, 382] on button "Ship" at bounding box center [445, 380] width 135 height 18
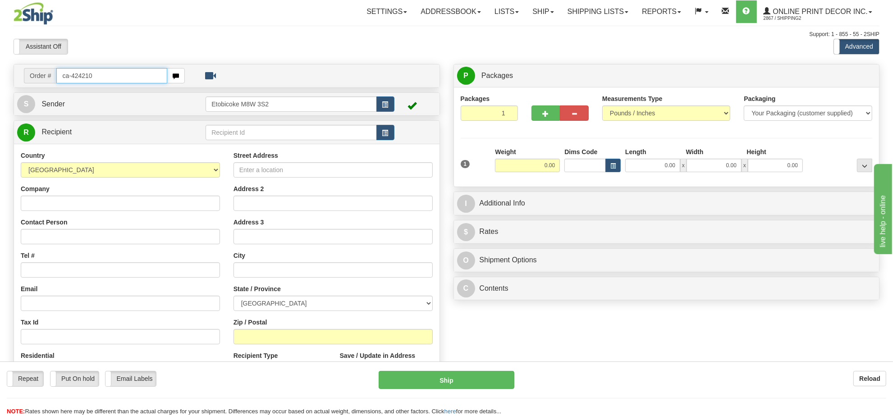
type input "ca-424210"
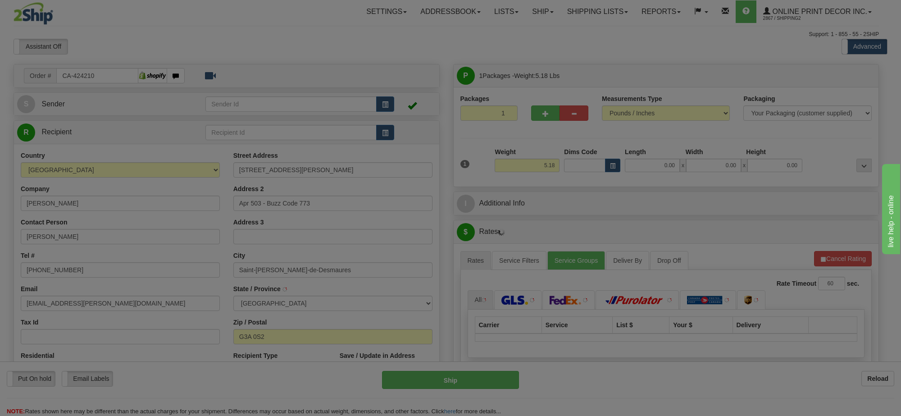
type input "SAINT-AUGUSTIN-DE-DESMAURES"
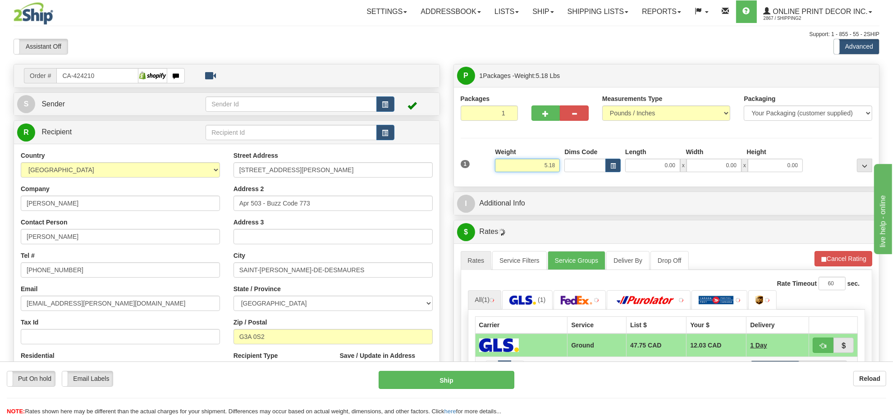
click at [547, 168] on input "5.18" at bounding box center [527, 166] width 65 height 14
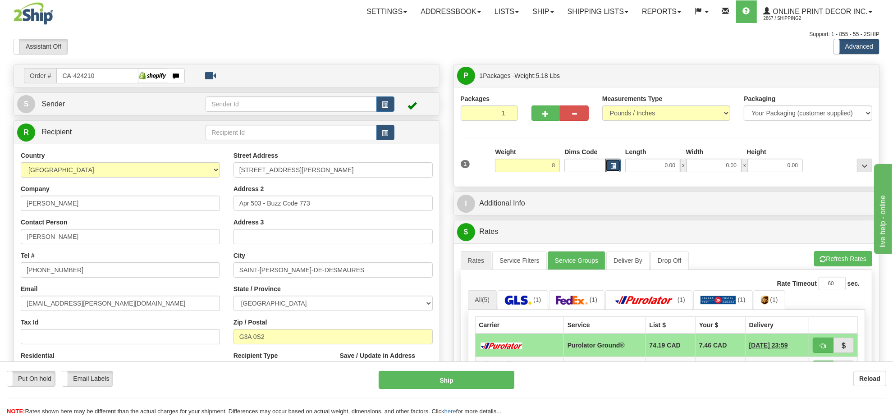
type input "8.00"
click at [617, 168] on button "button" at bounding box center [612, 166] width 15 height 14
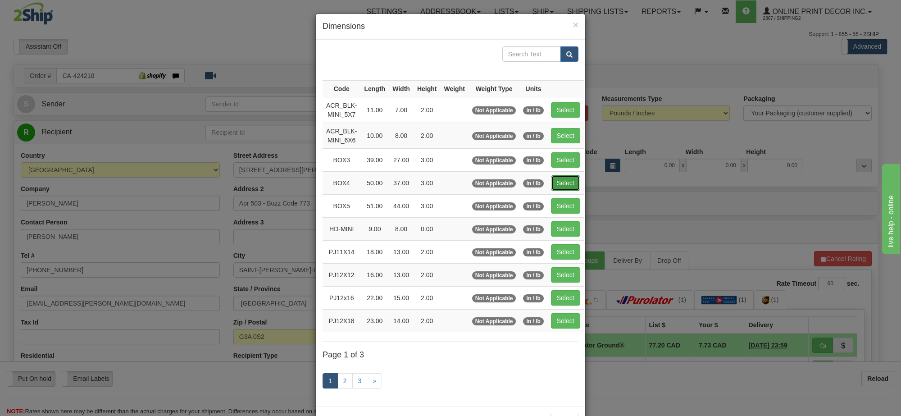
click at [574, 182] on button "Select" at bounding box center [565, 182] width 29 height 15
type input "BOX4"
type input "50.00"
type input "37.00"
type input "3.00"
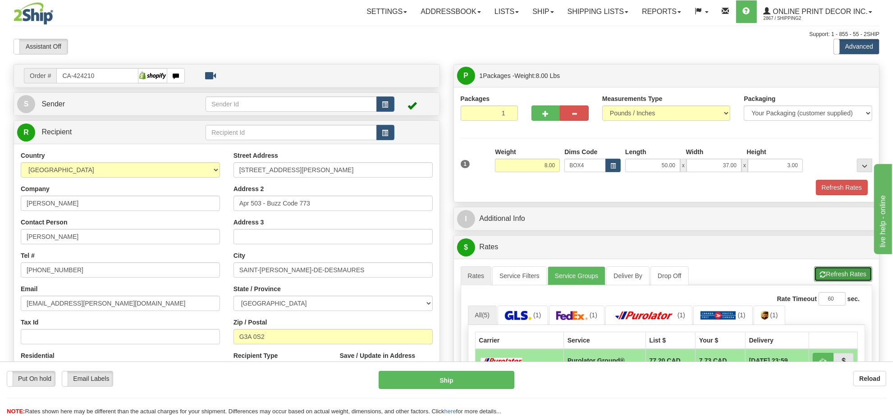
click at [846, 270] on button "Refresh Rates" at bounding box center [843, 273] width 58 height 15
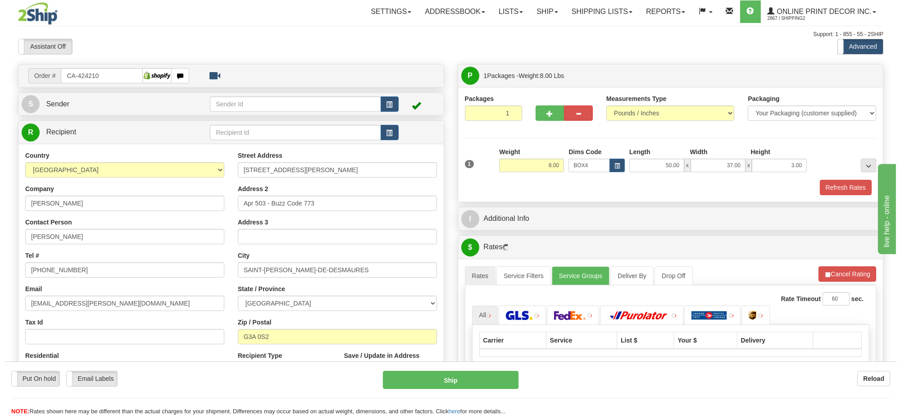
scroll to position [56, 0]
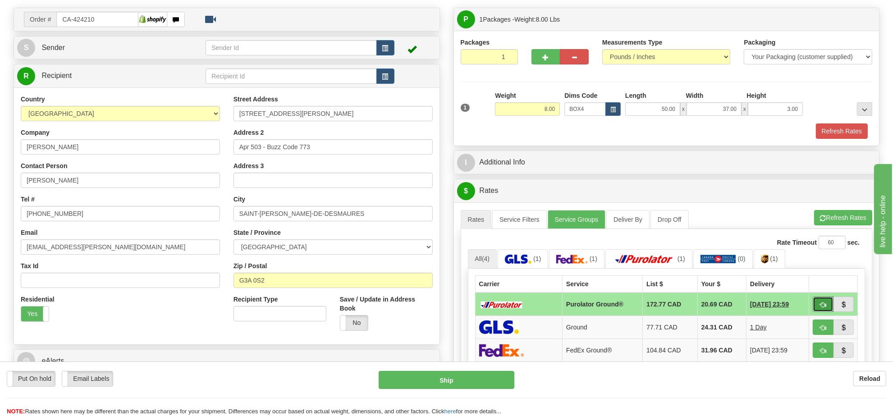
click at [827, 310] on button "button" at bounding box center [822, 303] width 21 height 15
type input "260"
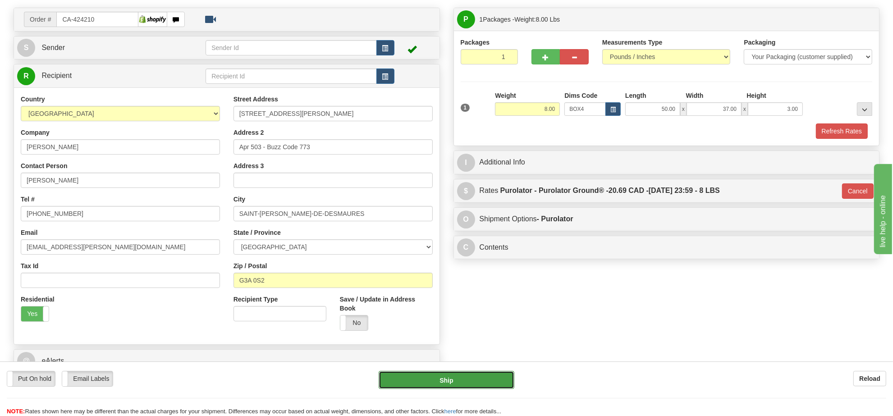
click at [465, 387] on button "Ship" at bounding box center [445, 380] width 135 height 18
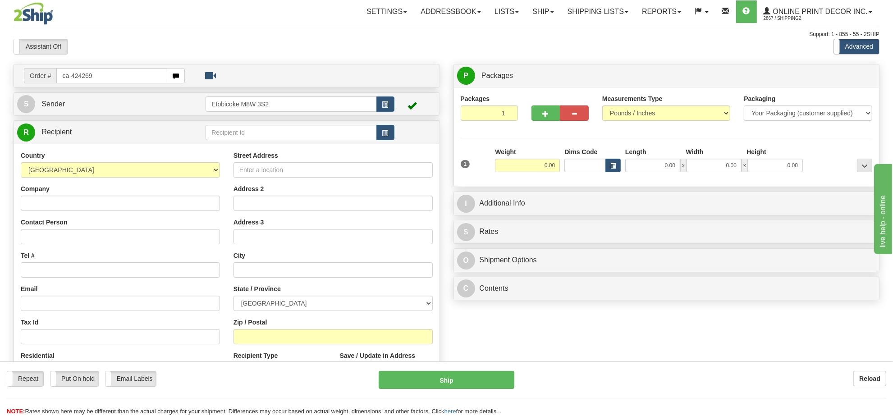
type input "ca-424269"
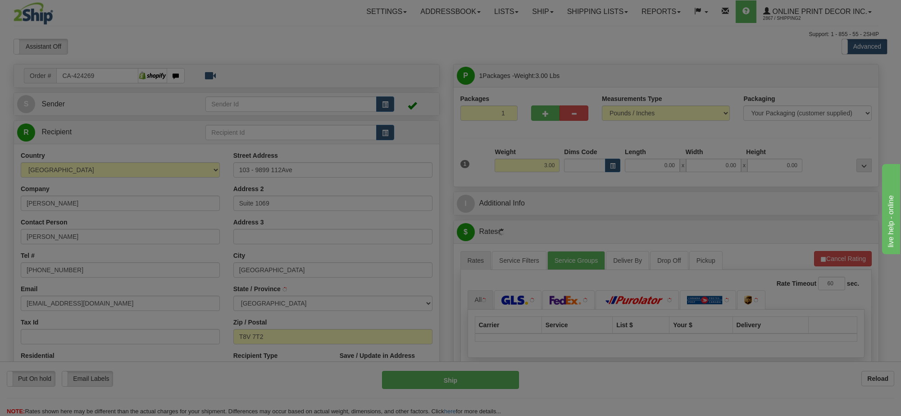
type input "GRANDE PRAIRIE"
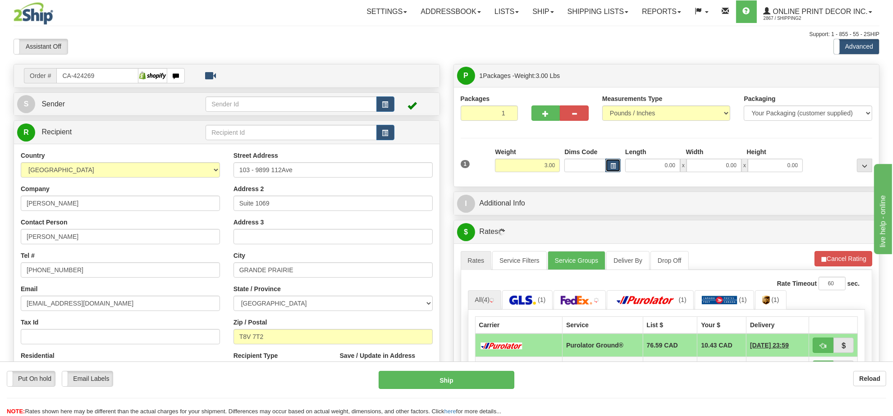
click at [613, 169] on button "button" at bounding box center [612, 166] width 15 height 14
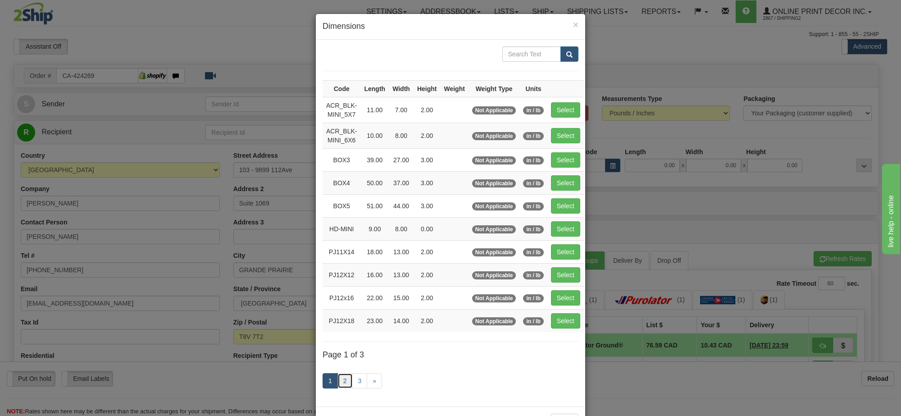
click at [343, 387] on link "2" at bounding box center [344, 380] width 15 height 15
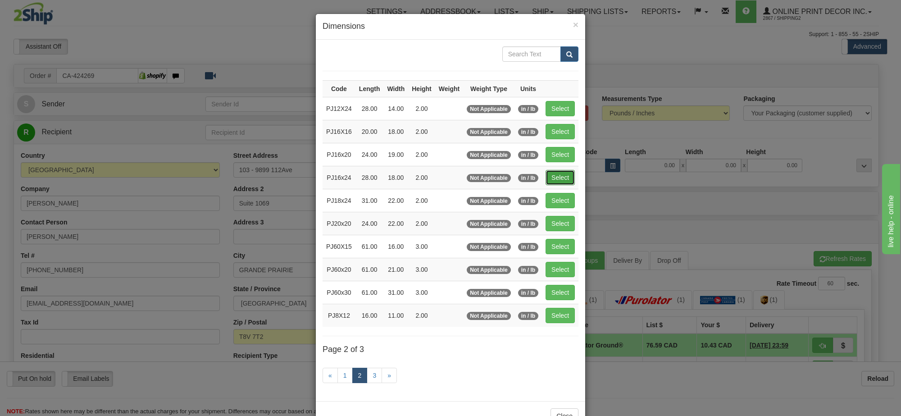
click at [566, 172] on button "Select" at bounding box center [560, 177] width 29 height 15
type input "PJ16x24"
type input "28.00"
type input "18.00"
type input "2.00"
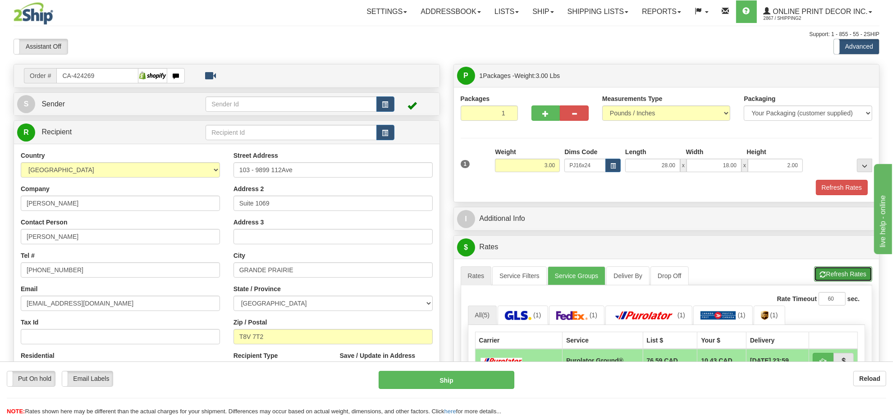
click at [846, 275] on button "Refresh Rates" at bounding box center [843, 273] width 58 height 15
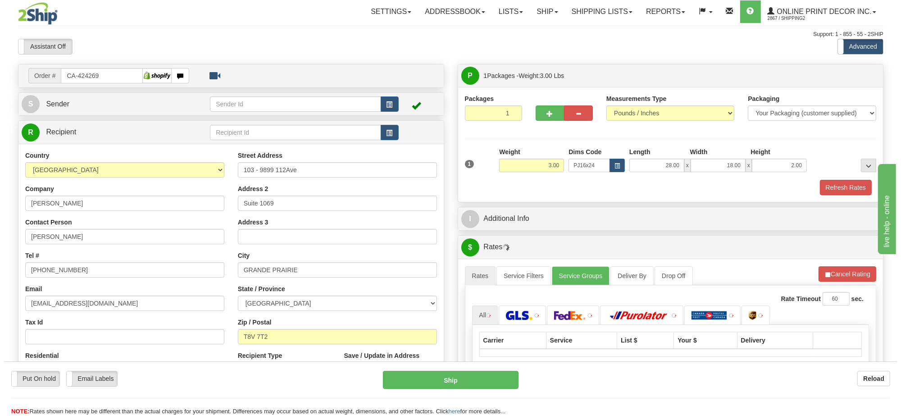
scroll to position [113, 0]
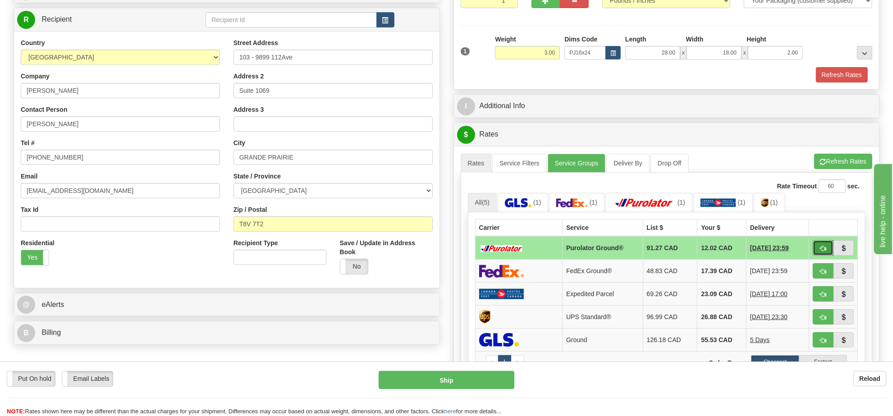
click at [817, 252] on button "button" at bounding box center [822, 247] width 21 height 15
type input "260"
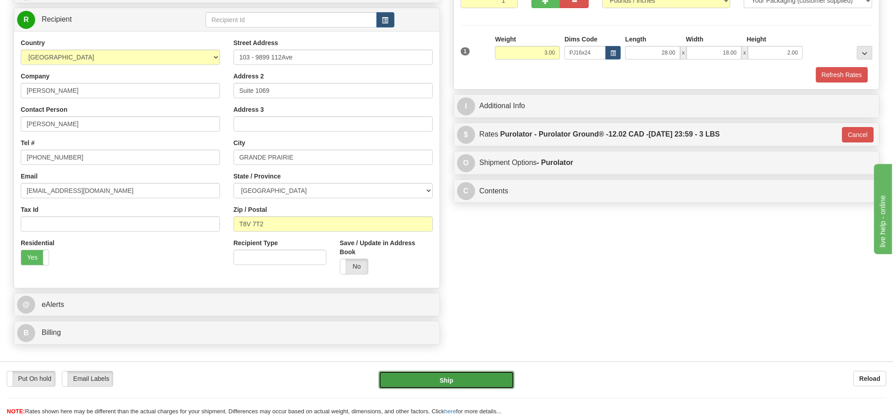
click at [474, 383] on button "Ship" at bounding box center [445, 380] width 135 height 18
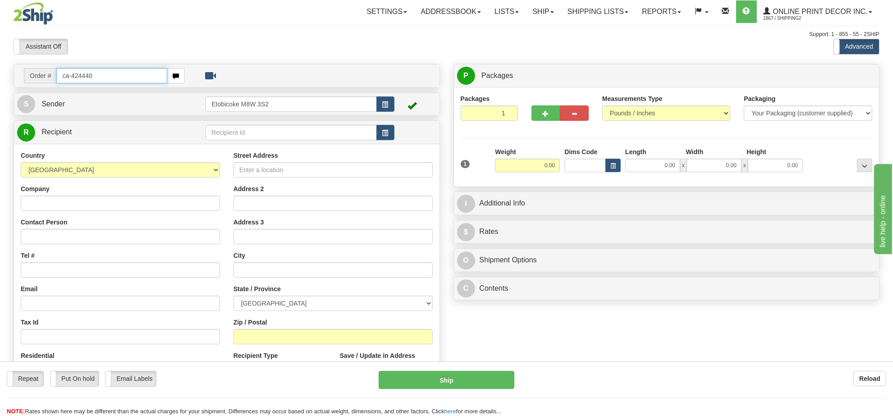
type input "ca-424440"
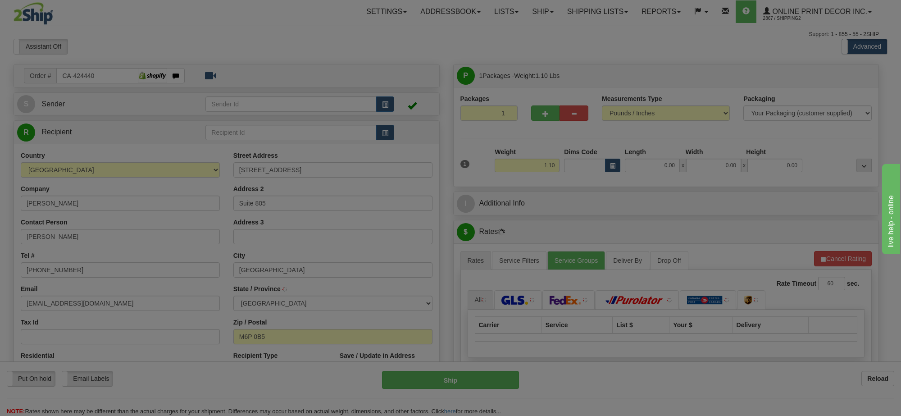
type input "[GEOGRAPHIC_DATA]"
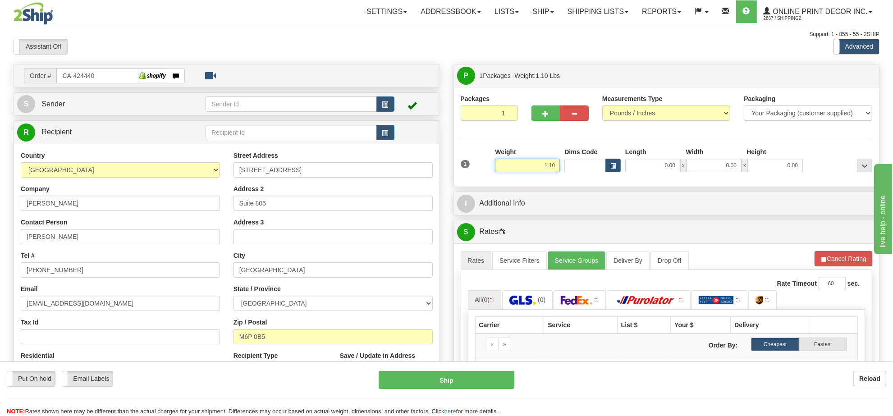
click at [555, 167] on input "1.10" at bounding box center [527, 166] width 65 height 14
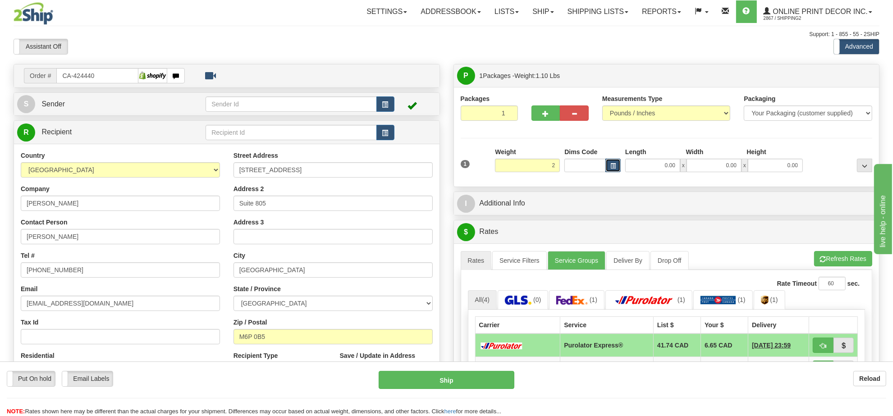
type input "2.00"
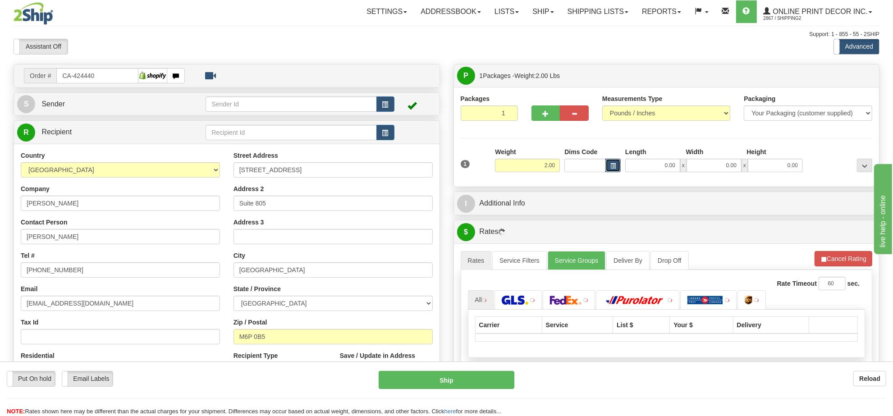
click at [608, 167] on button "button" at bounding box center [612, 166] width 15 height 14
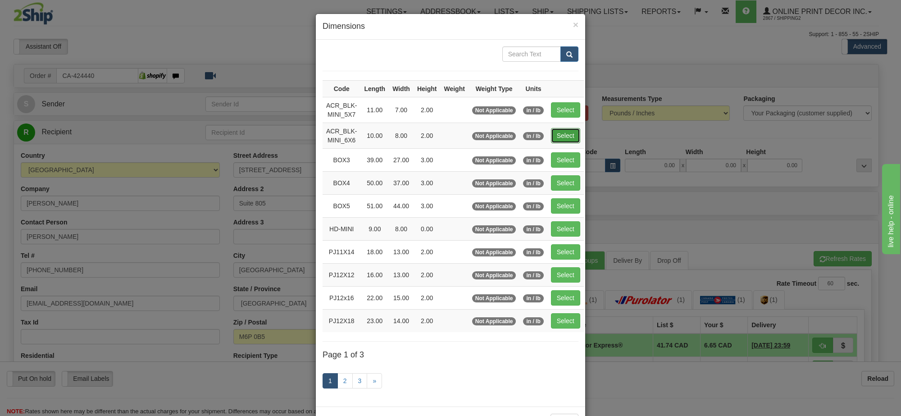
click at [561, 139] on button "Select" at bounding box center [565, 135] width 29 height 15
type input "ACR_BLK-MINI_6X6"
type input "10.00"
type input "8.00"
type input "2.00"
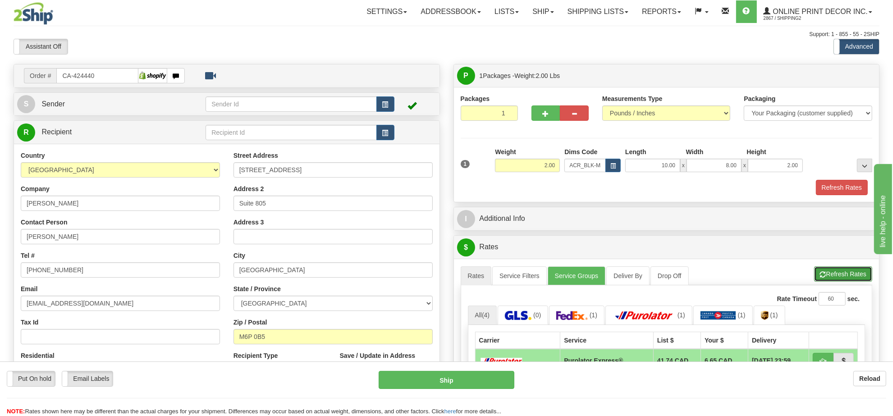
click at [845, 275] on button "Refresh Rates" at bounding box center [843, 273] width 58 height 15
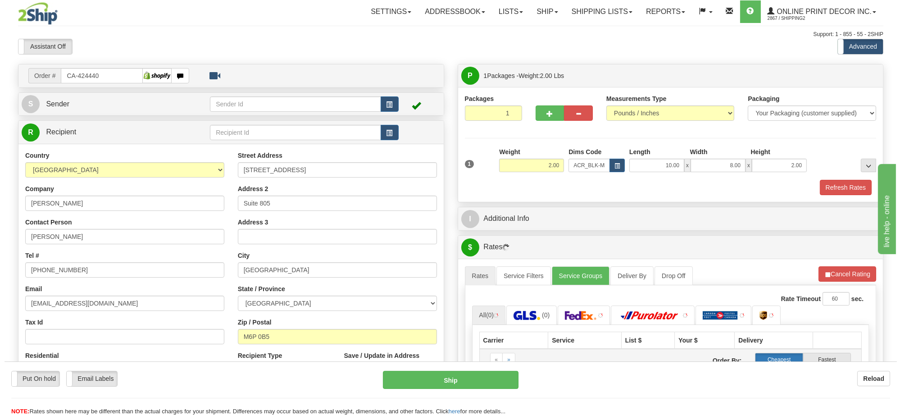
scroll to position [113, 0]
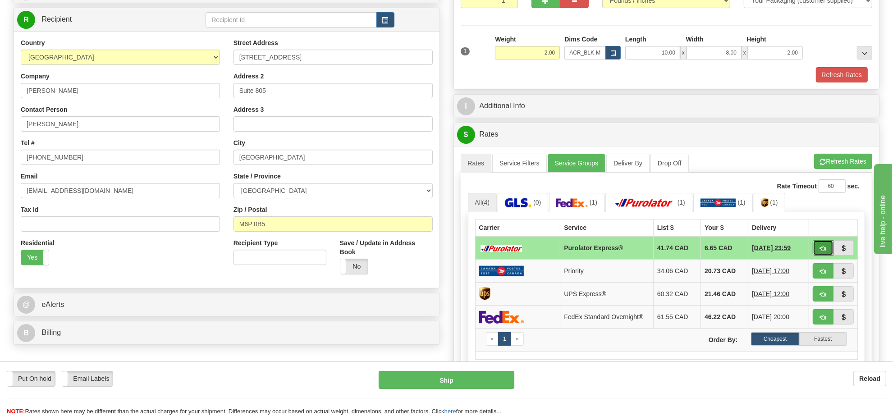
click at [818, 246] on button "button" at bounding box center [822, 247] width 21 height 15
type input "202"
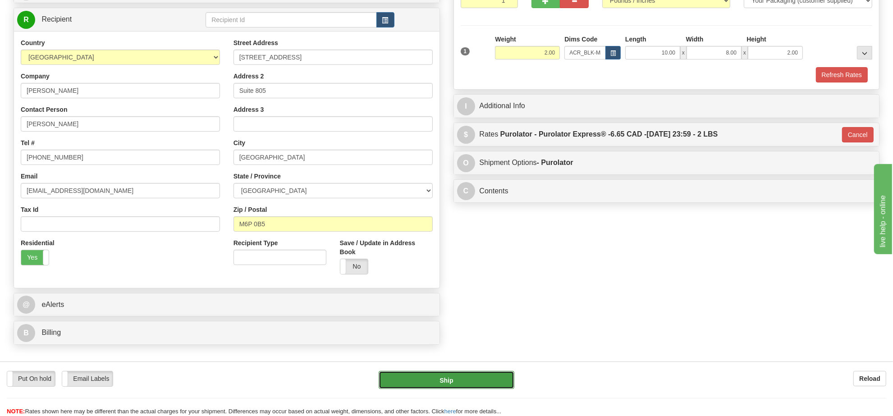
click at [454, 383] on button "Ship" at bounding box center [445, 380] width 135 height 18
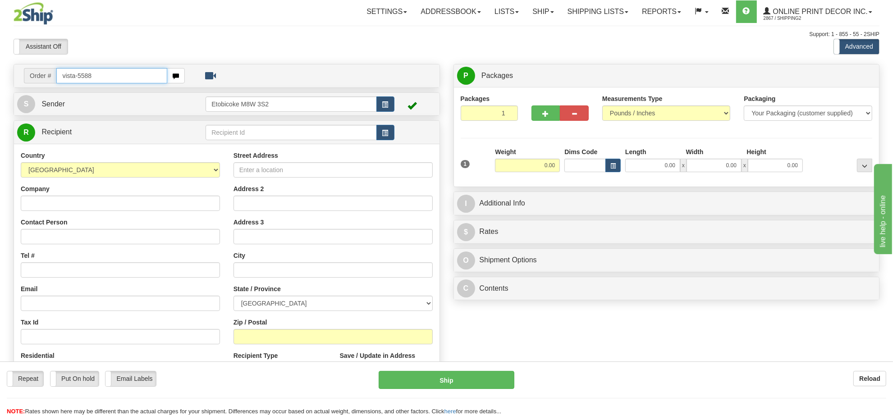
type input "vista-5588"
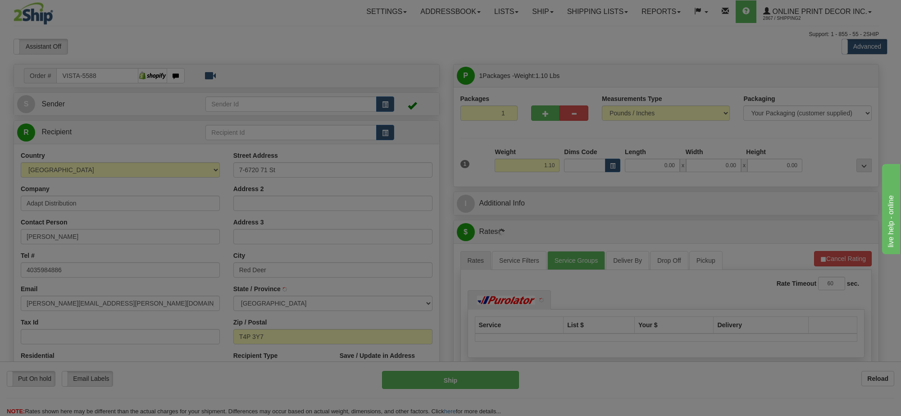
type input "RED DEER"
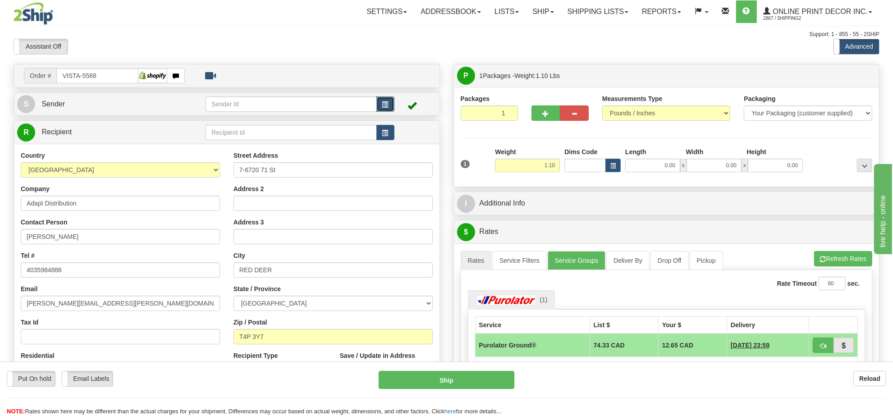
click at [385, 103] on span "button" at bounding box center [385, 105] width 6 height 6
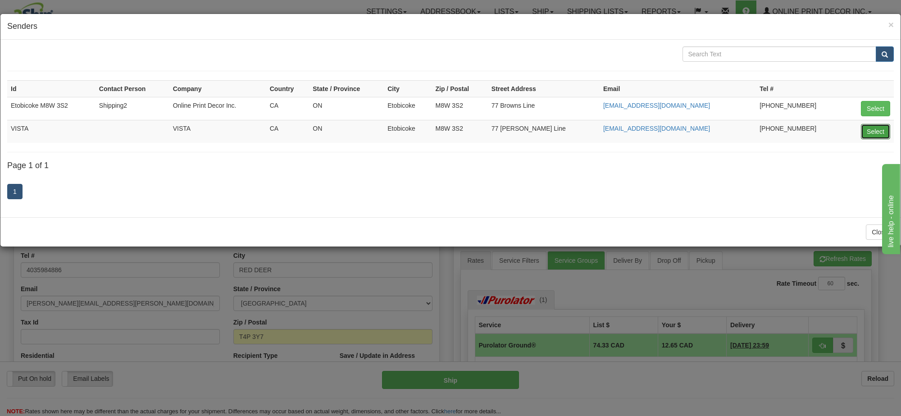
drag, startPoint x: 877, startPoint y: 129, endPoint x: 641, endPoint y: 166, distance: 239.4
click at [877, 129] on button "Select" at bounding box center [875, 131] width 29 height 15
type input "VISTA"
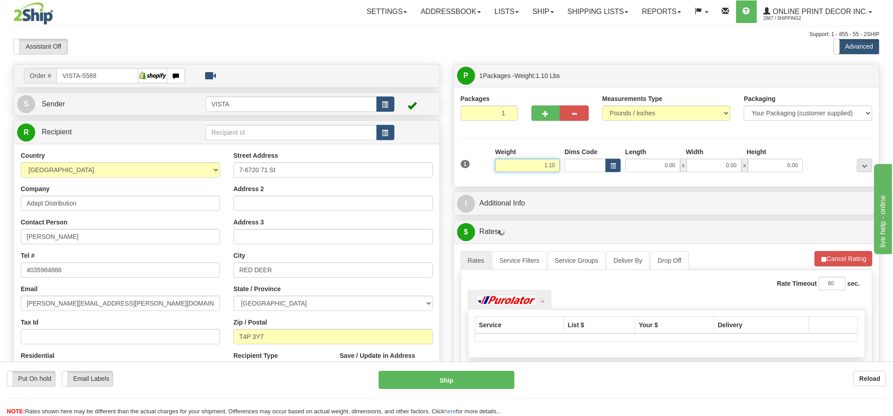
click at [549, 165] on input "1.10" at bounding box center [527, 166] width 65 height 14
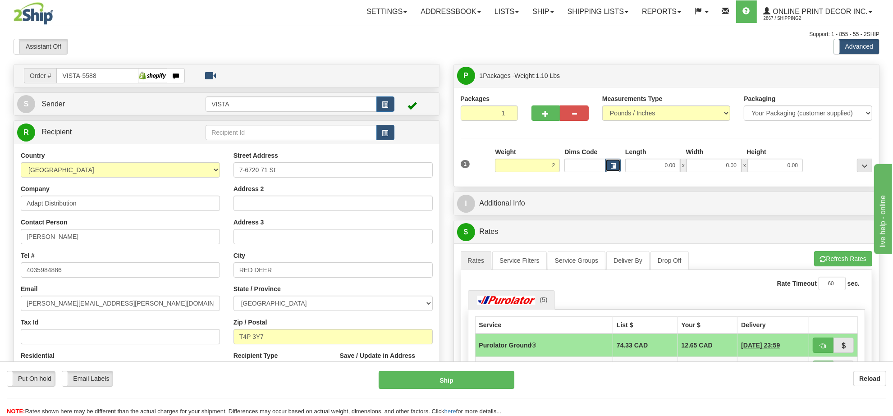
type input "2.00"
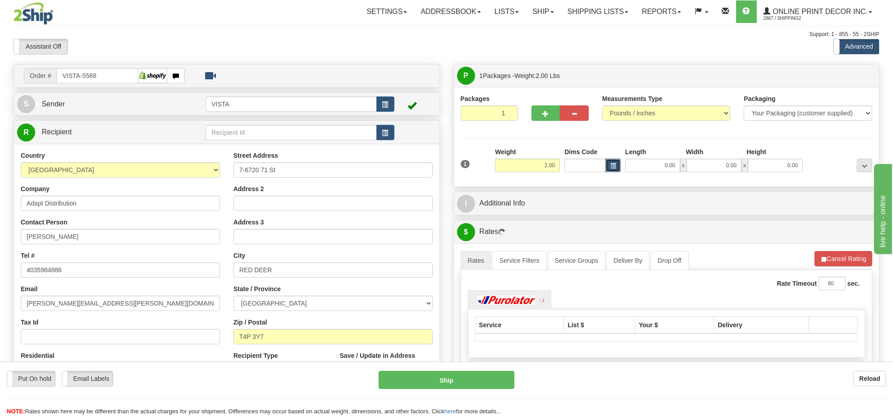
click at [613, 163] on button "button" at bounding box center [612, 166] width 15 height 14
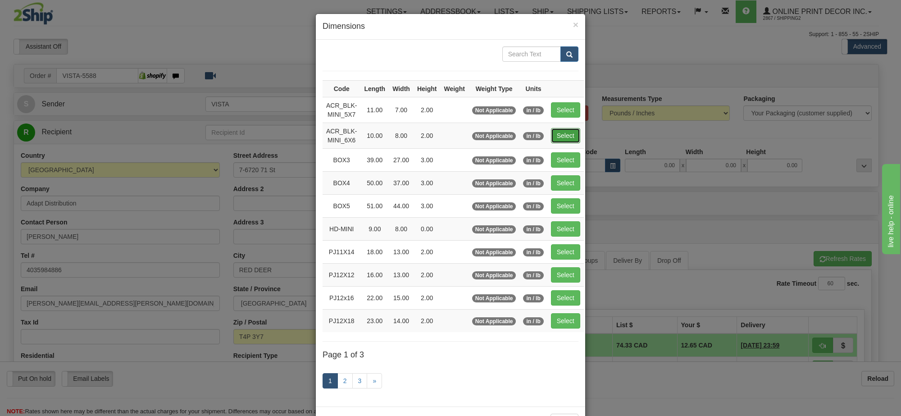
click at [566, 132] on button "Select" at bounding box center [565, 135] width 29 height 15
type input "ACR_BLK-MINI_6X6"
type input "10.00"
type input "8.00"
type input "2.00"
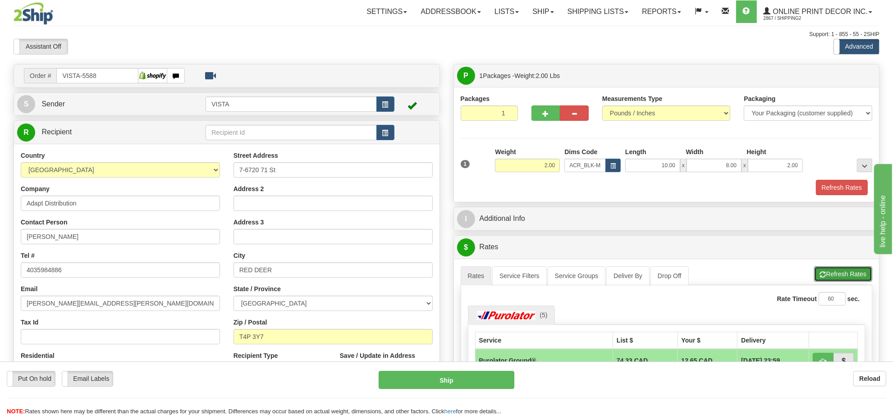
drag, startPoint x: 845, startPoint y: 274, endPoint x: 839, endPoint y: 270, distance: 6.5
click at [843, 274] on button "Refresh Rates" at bounding box center [843, 273] width 58 height 15
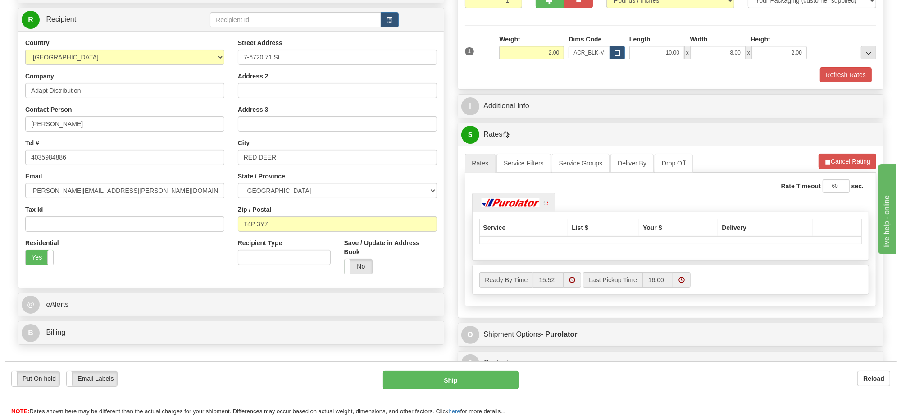
scroll to position [169, 0]
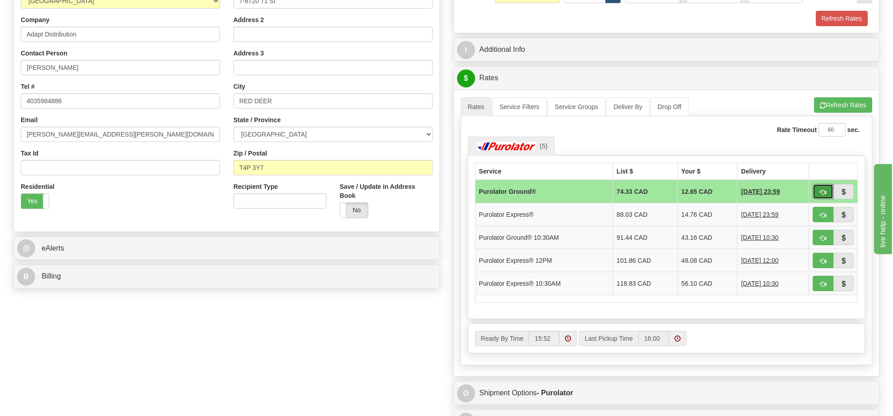
click at [820, 195] on span "button" at bounding box center [823, 192] width 6 height 6
type input "260"
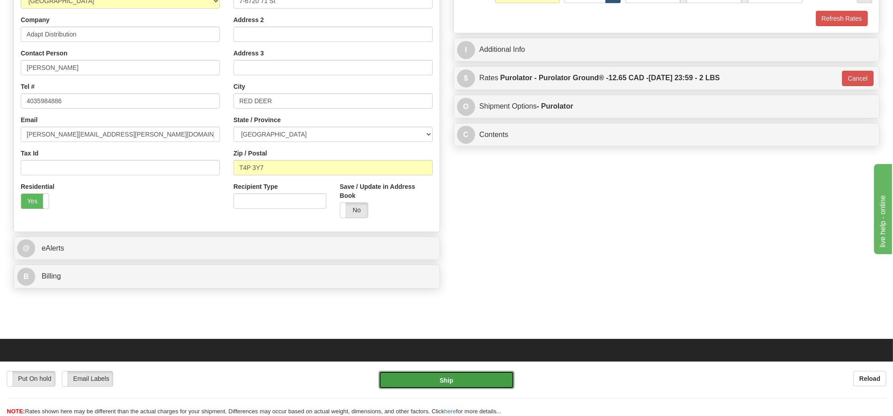
click at [492, 376] on button "Ship" at bounding box center [445, 380] width 135 height 18
